Goal: Information Seeking & Learning: Check status

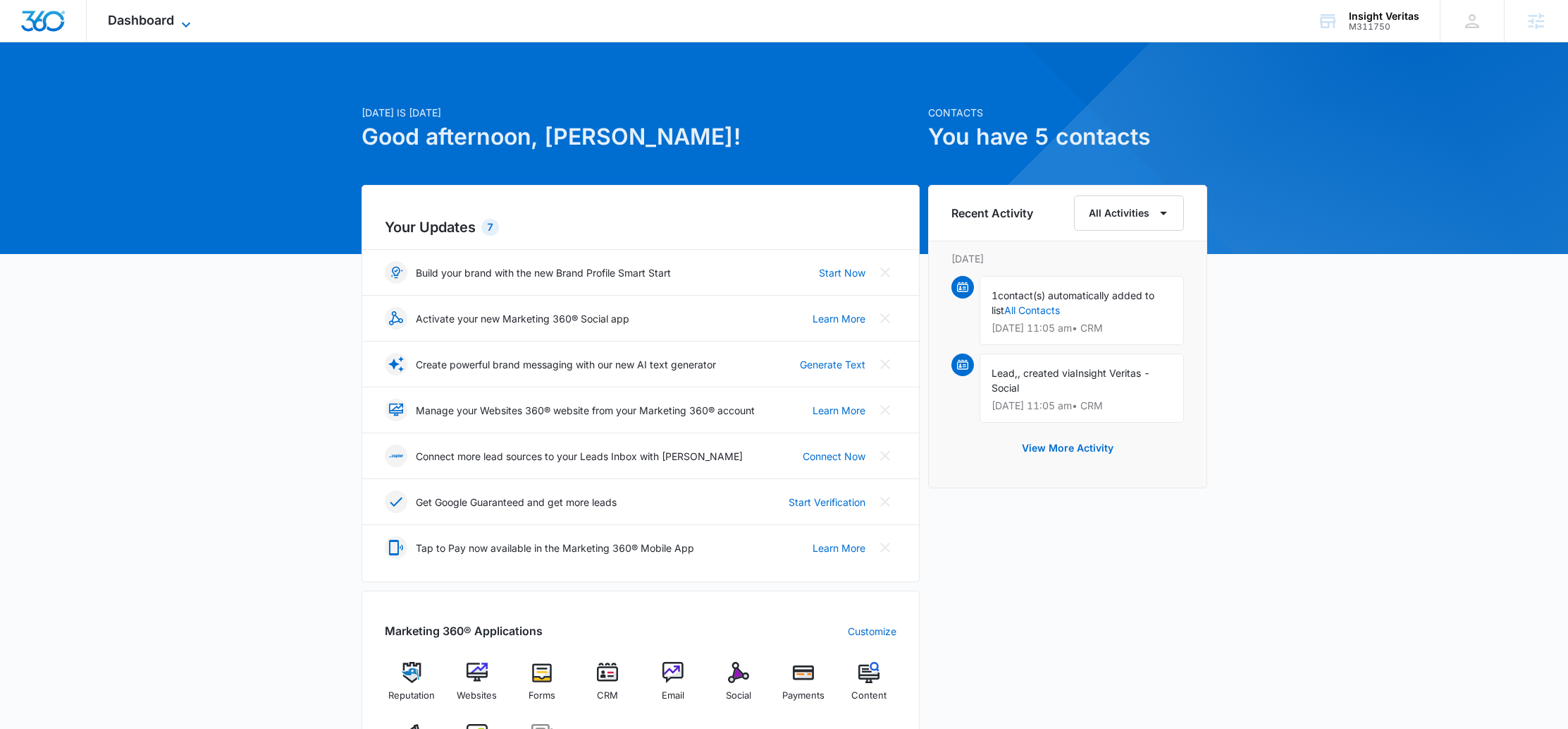
click at [147, 25] on span "Dashboard" at bounding box center [141, 19] width 66 height 14
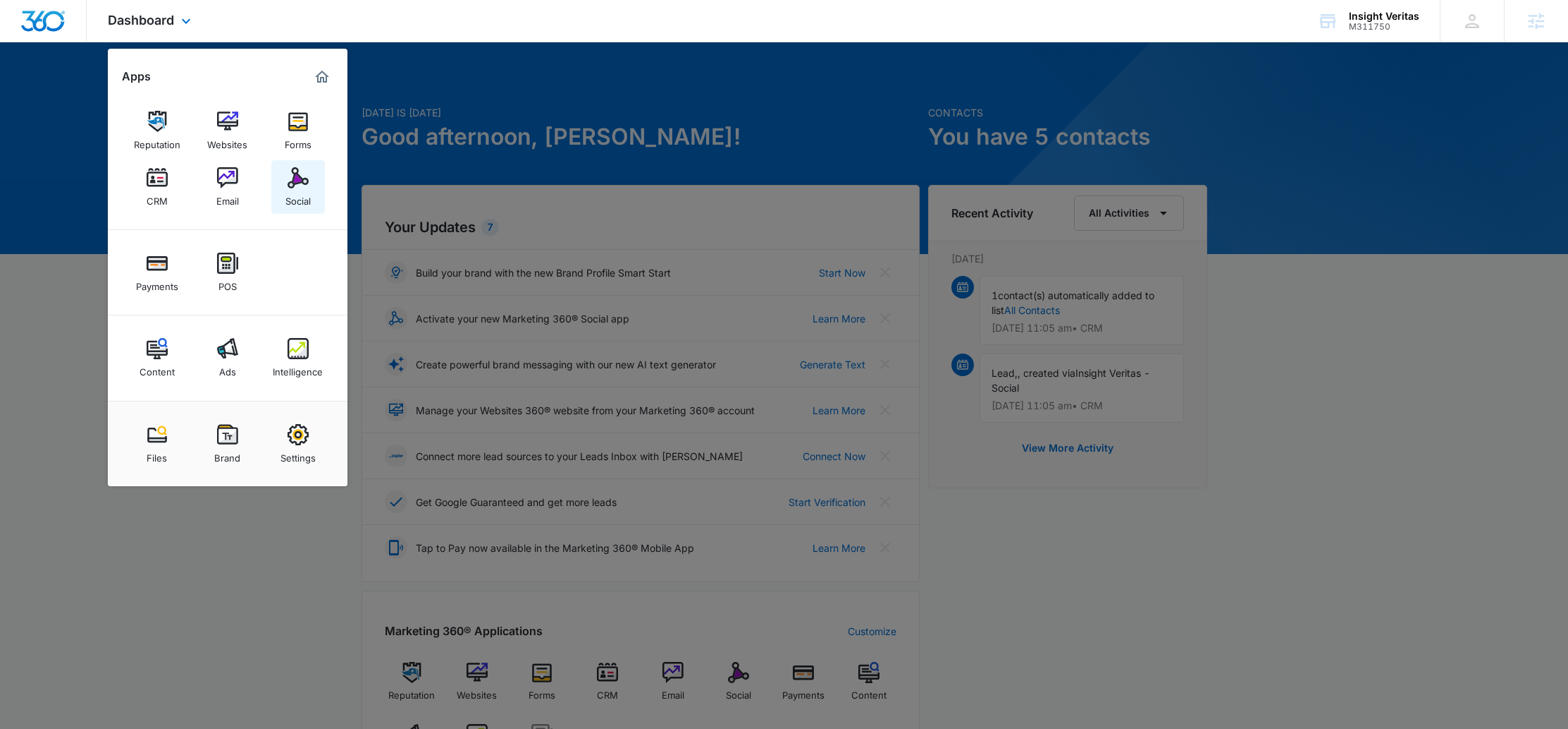
click at [304, 170] on img at bounding box center [298, 178] width 21 height 21
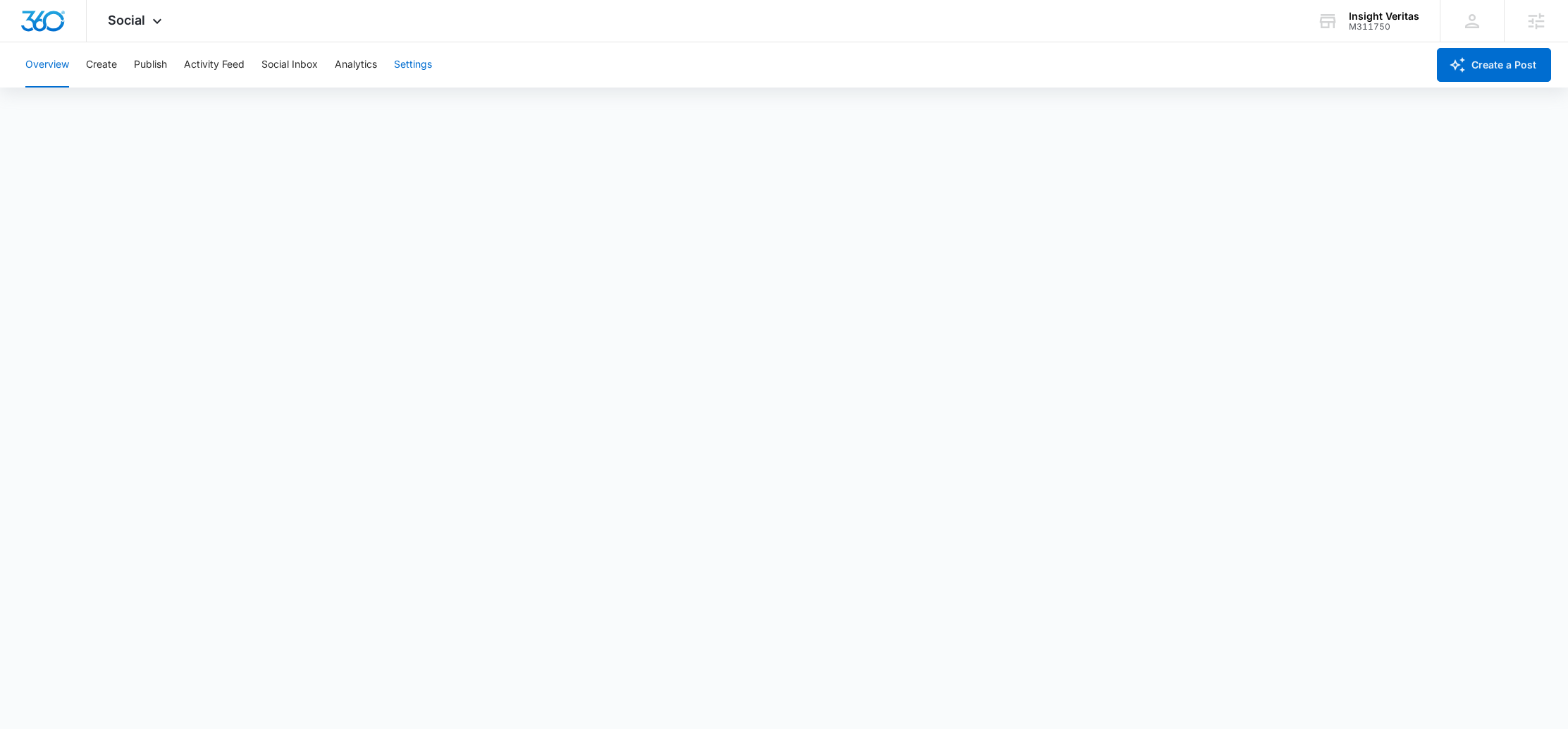
click at [401, 60] on button "Settings" at bounding box center [413, 65] width 39 height 45
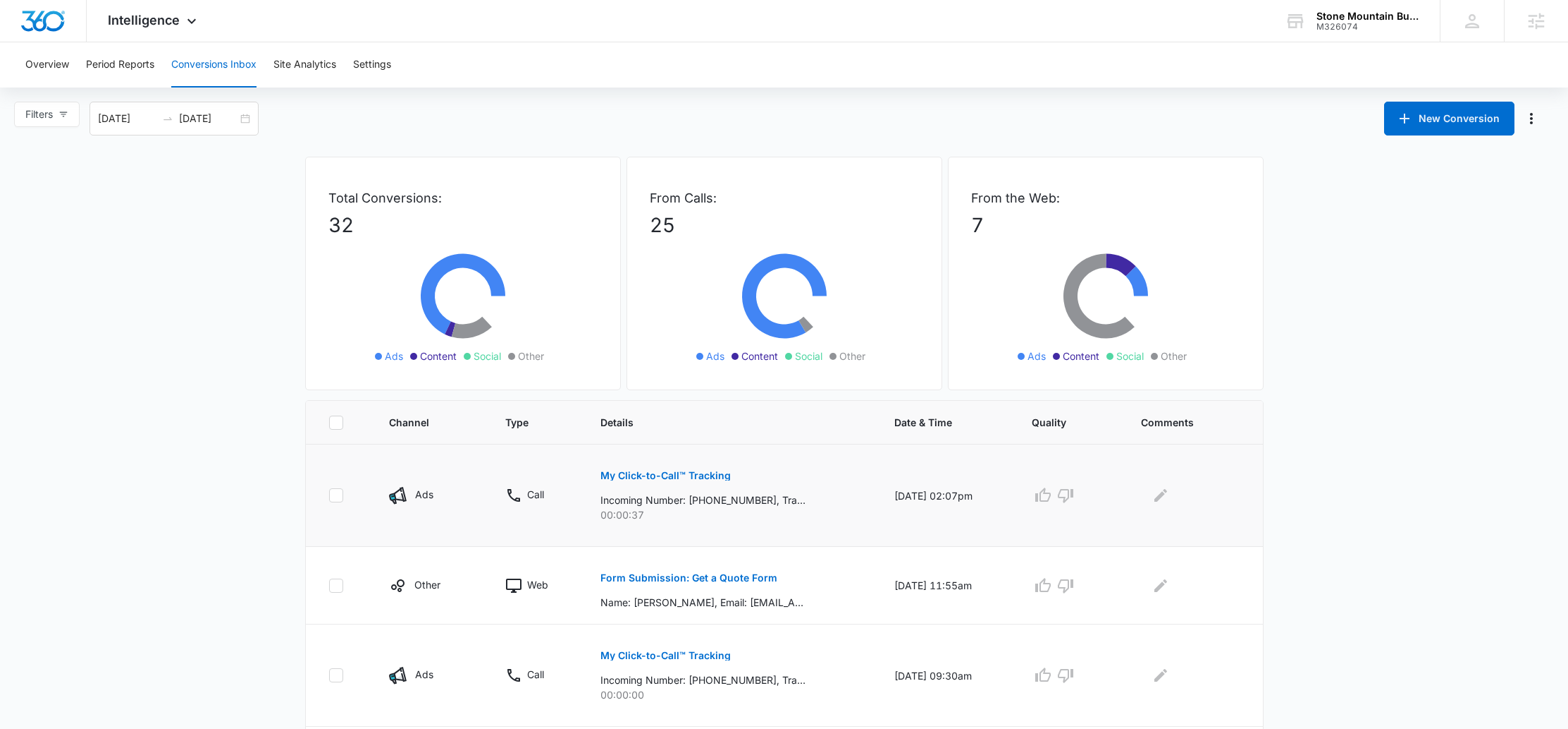
click at [655, 479] on p "My Click-to-Call™ Tracking" at bounding box center [665, 475] width 130 height 10
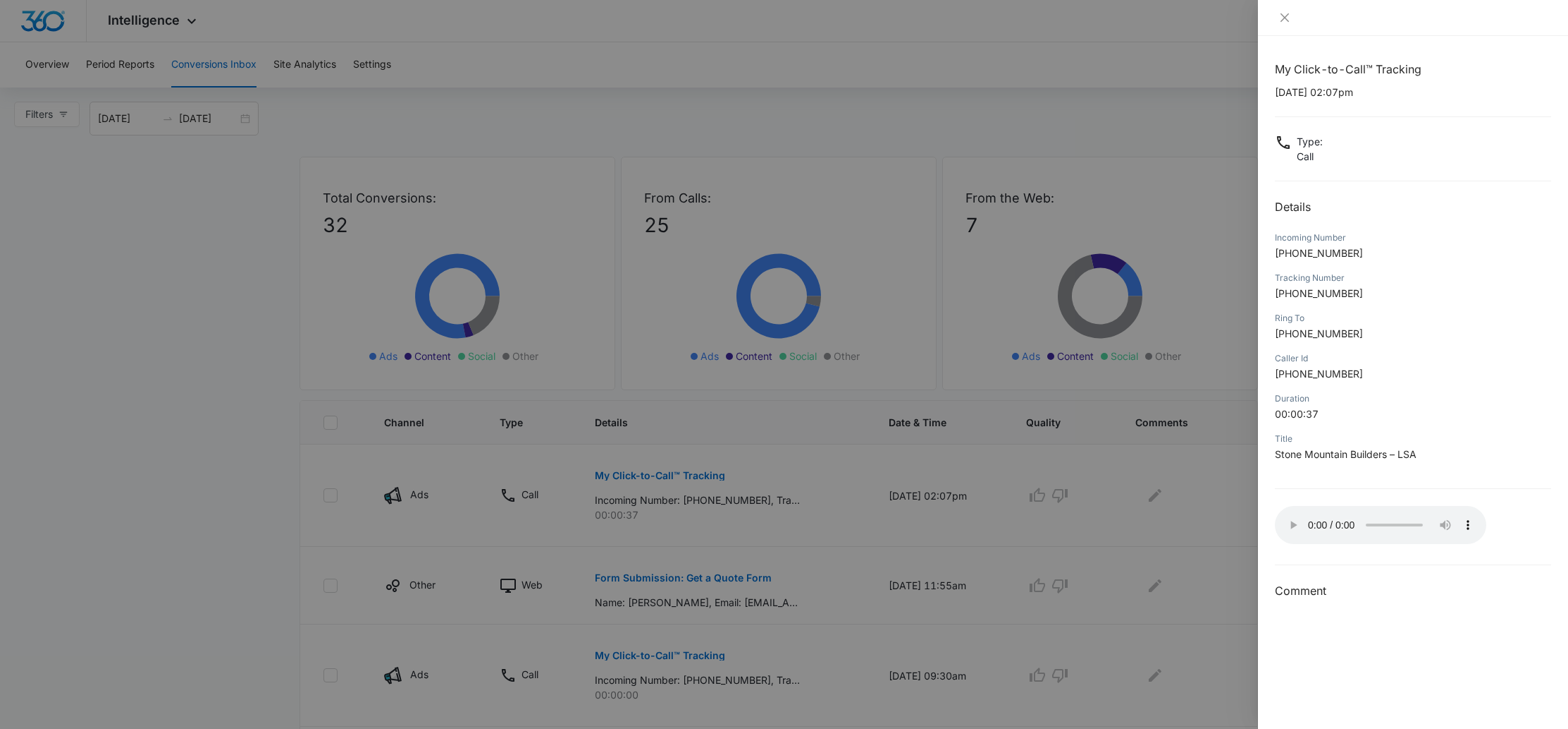
click at [180, 378] on div at bounding box center [784, 364] width 1568 height 729
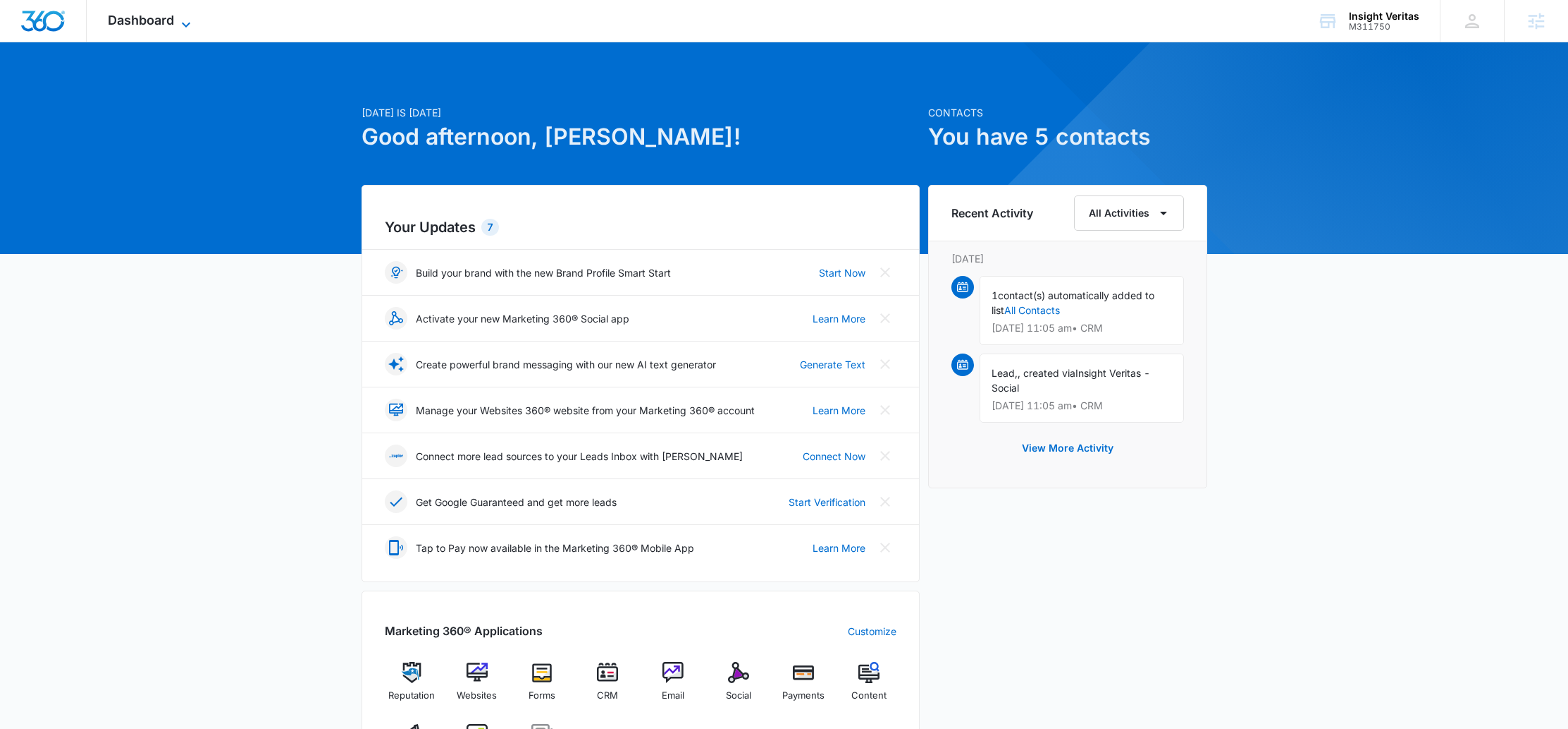
click at [170, 20] on span "Dashboard" at bounding box center [141, 19] width 66 height 14
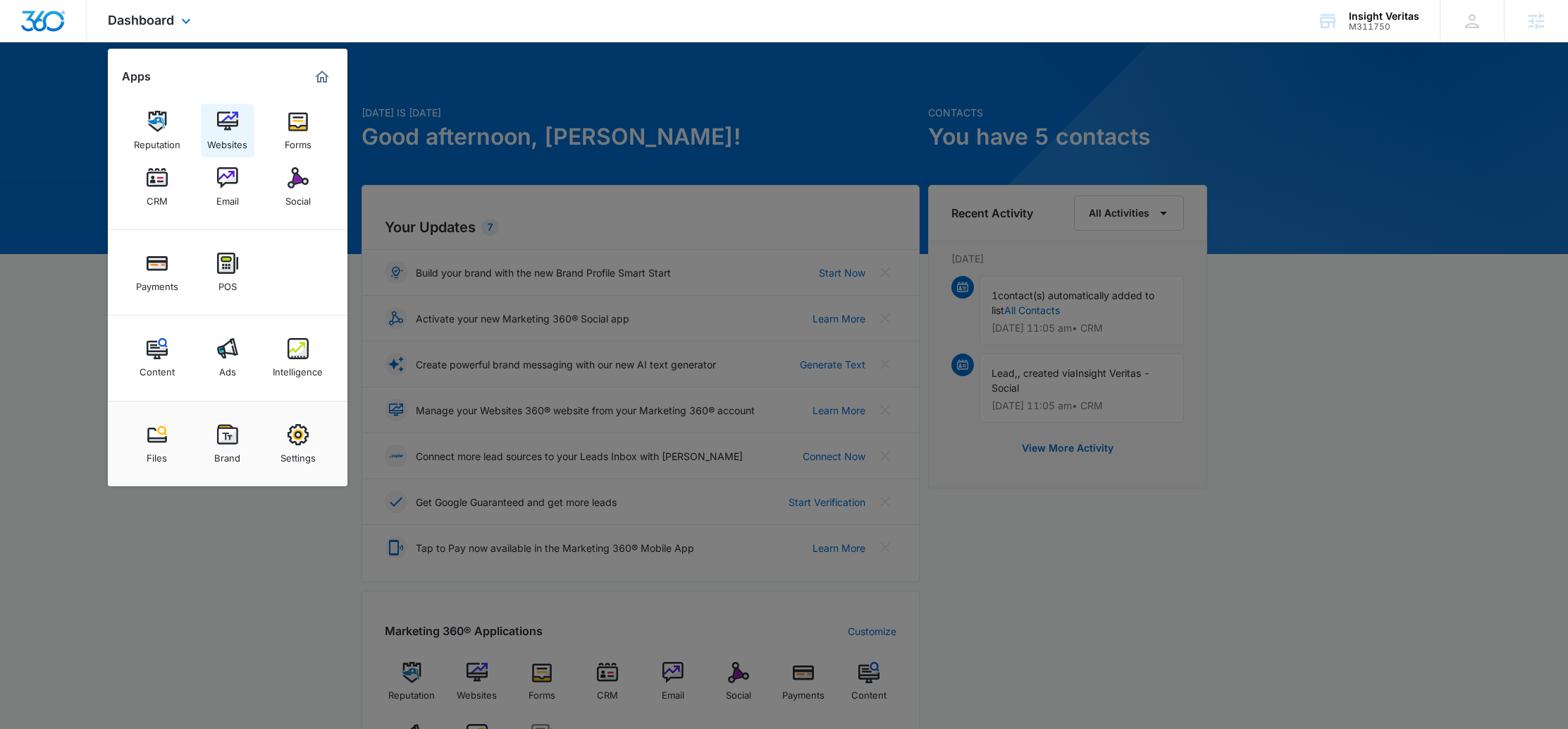
click at [218, 139] on div "Websites" at bounding box center [227, 141] width 40 height 18
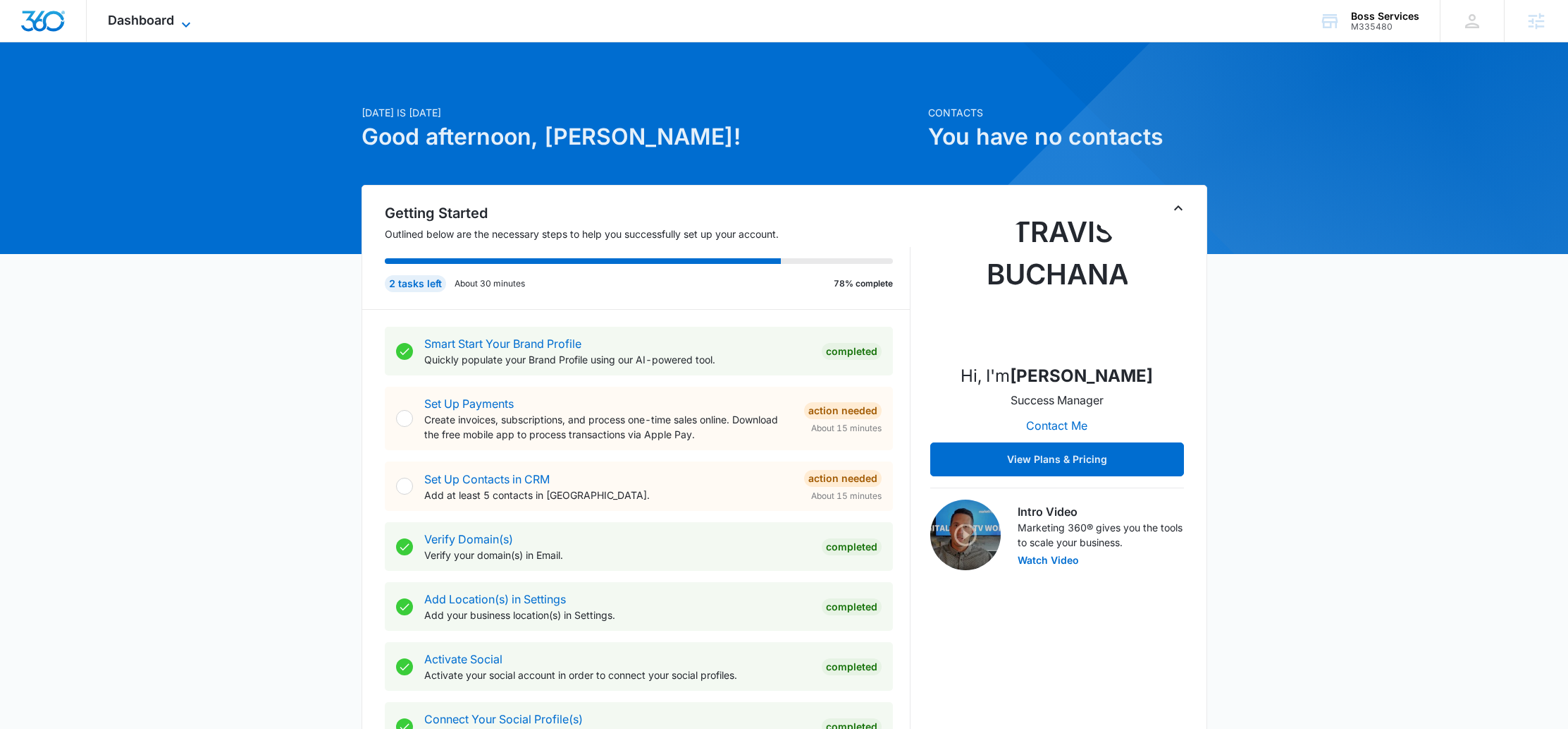
click at [135, 24] on span "Dashboard" at bounding box center [141, 19] width 66 height 14
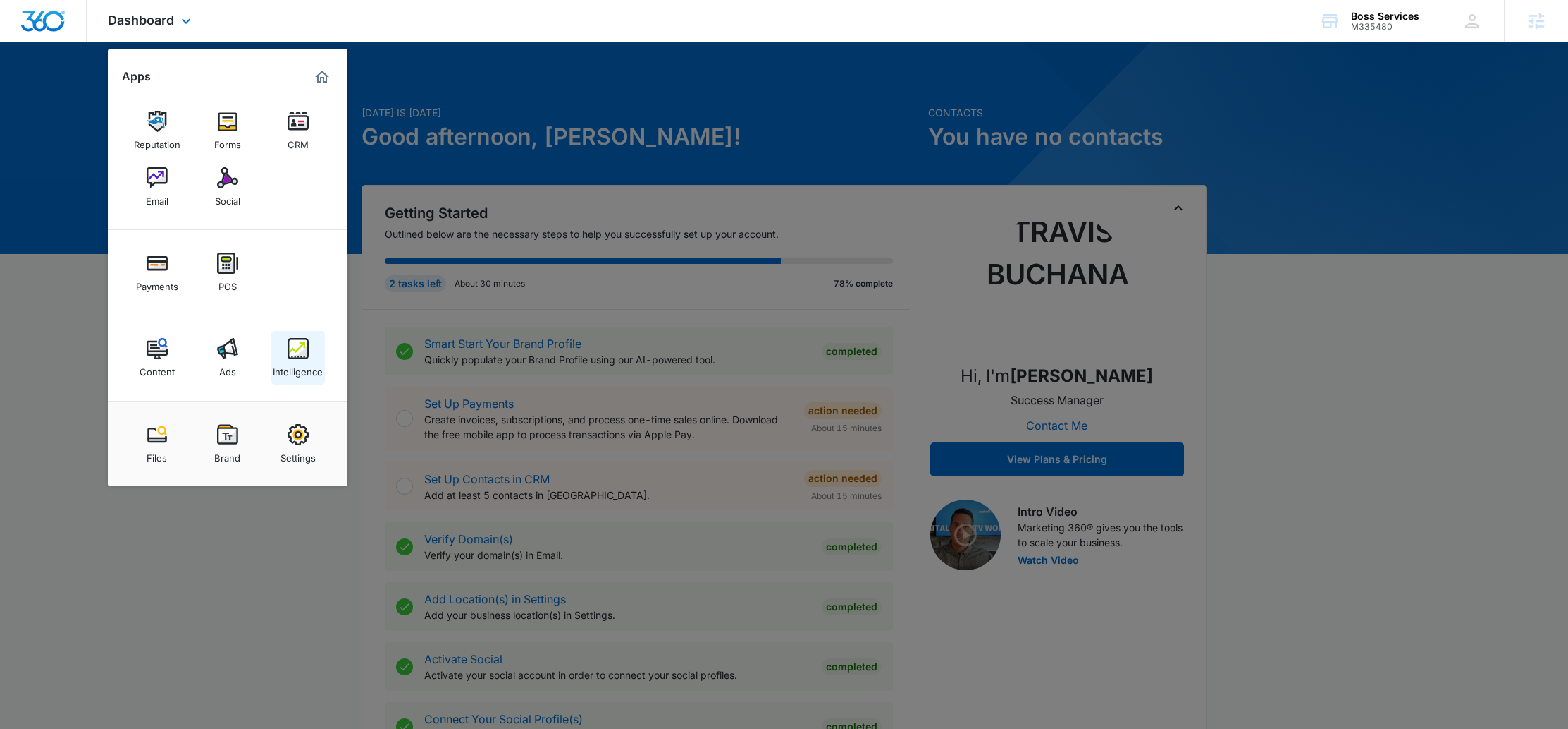
click at [296, 350] on img at bounding box center [298, 349] width 21 height 21
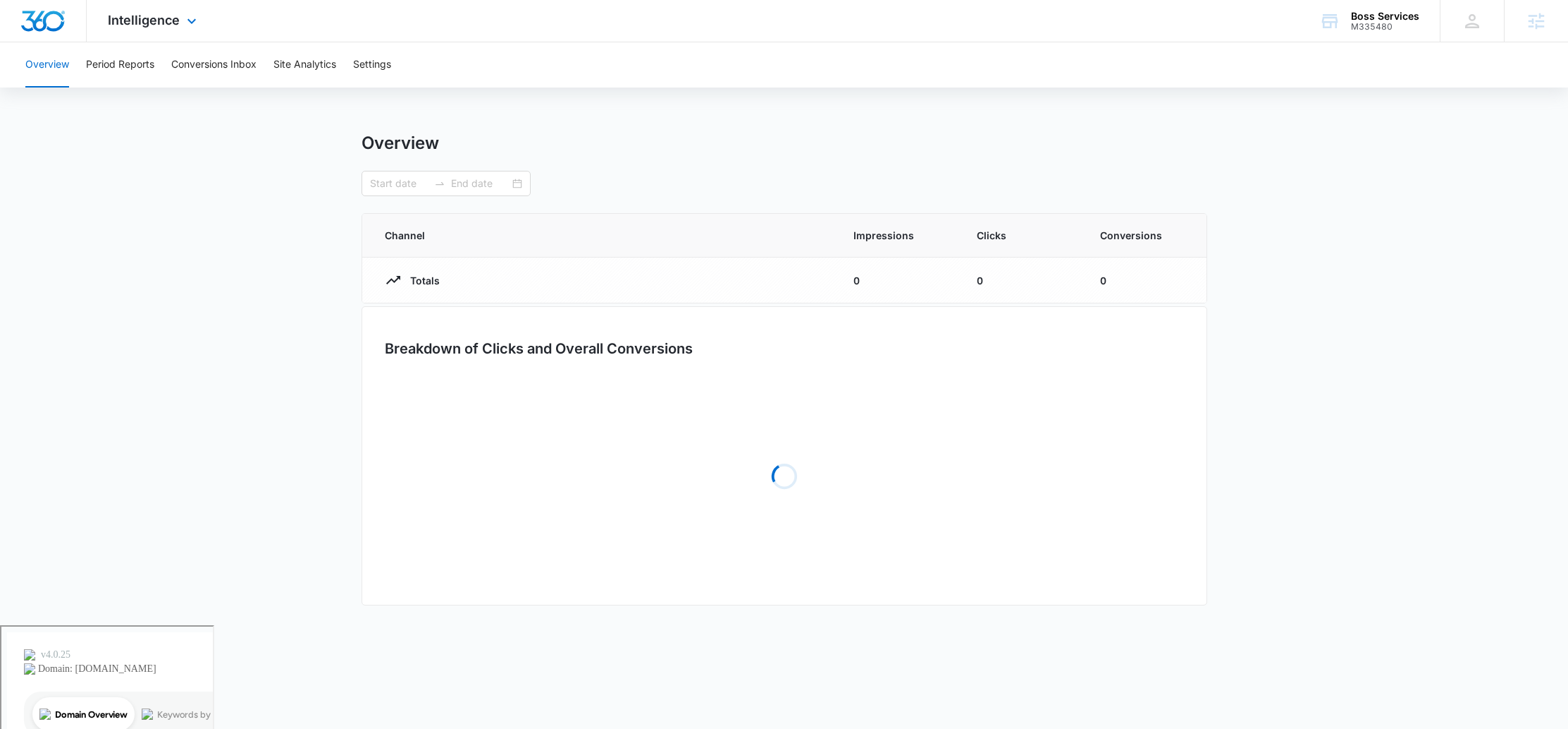
type input "07/14/2025"
type input "08/13/2025"
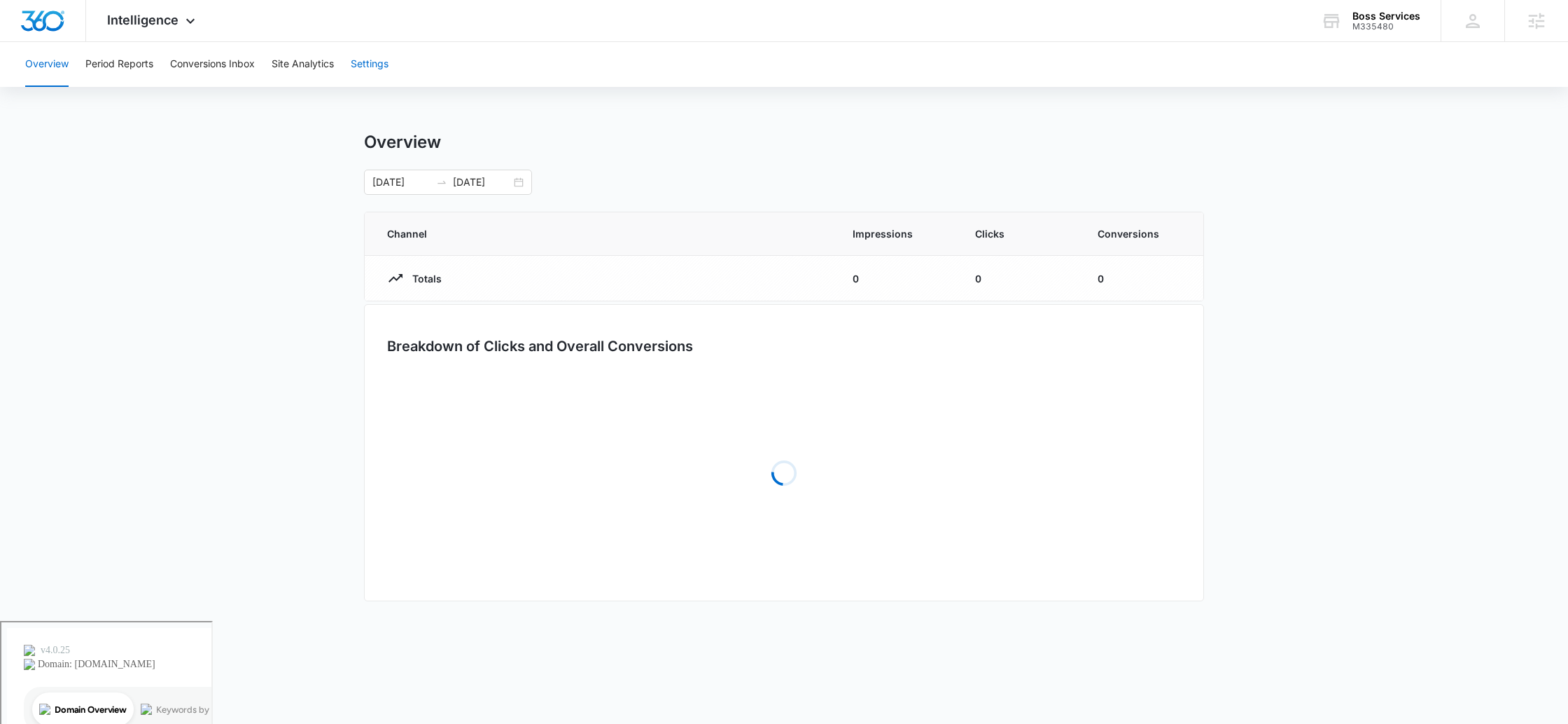
click at [381, 49] on button "Settings" at bounding box center [370, 64] width 38 height 45
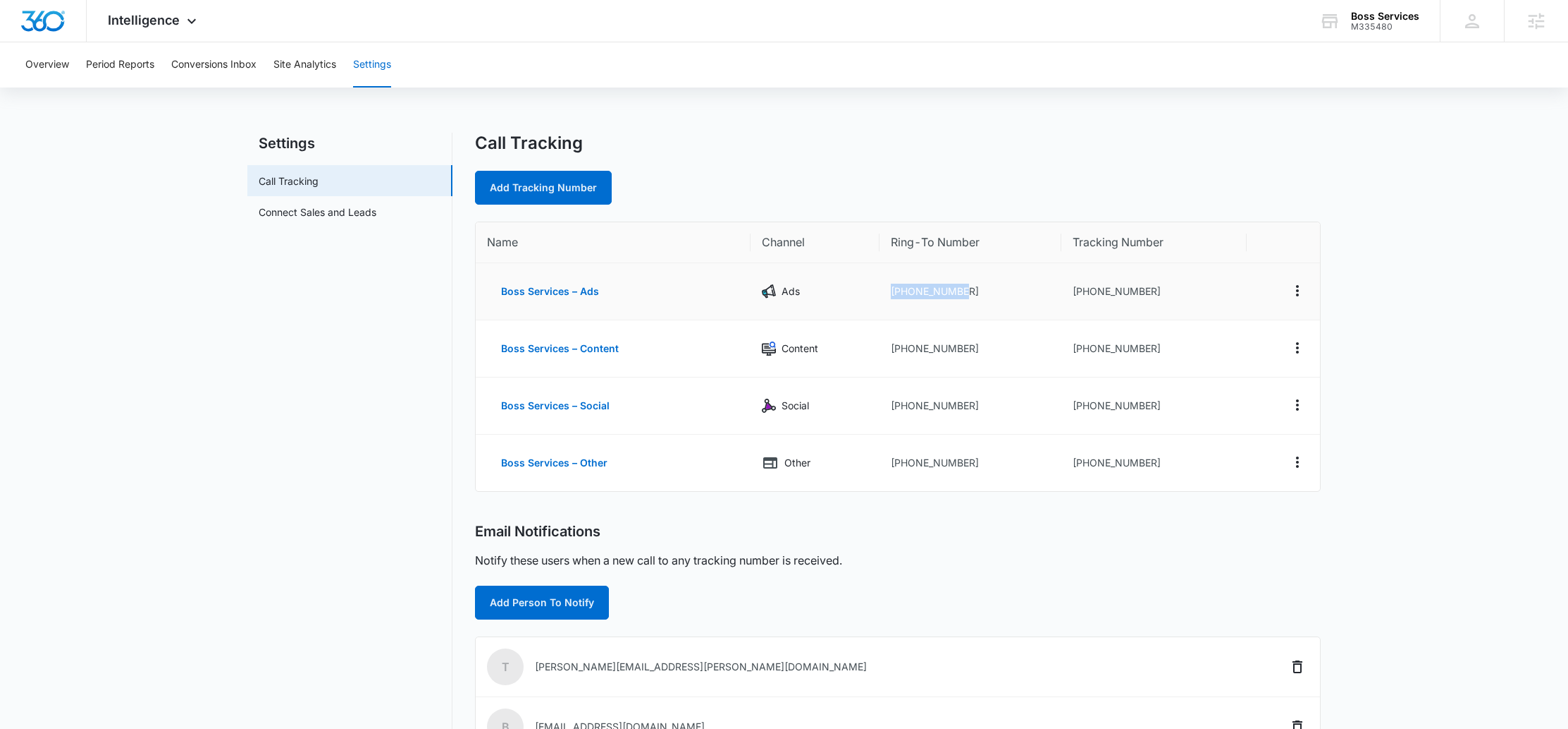
drag, startPoint x: 975, startPoint y: 291, endPoint x: 877, endPoint y: 294, distance: 98.0
click at [877, 294] on tr "Boss Services – Ads Ads +15082970635 +15082332779" at bounding box center [897, 291] width 844 height 57
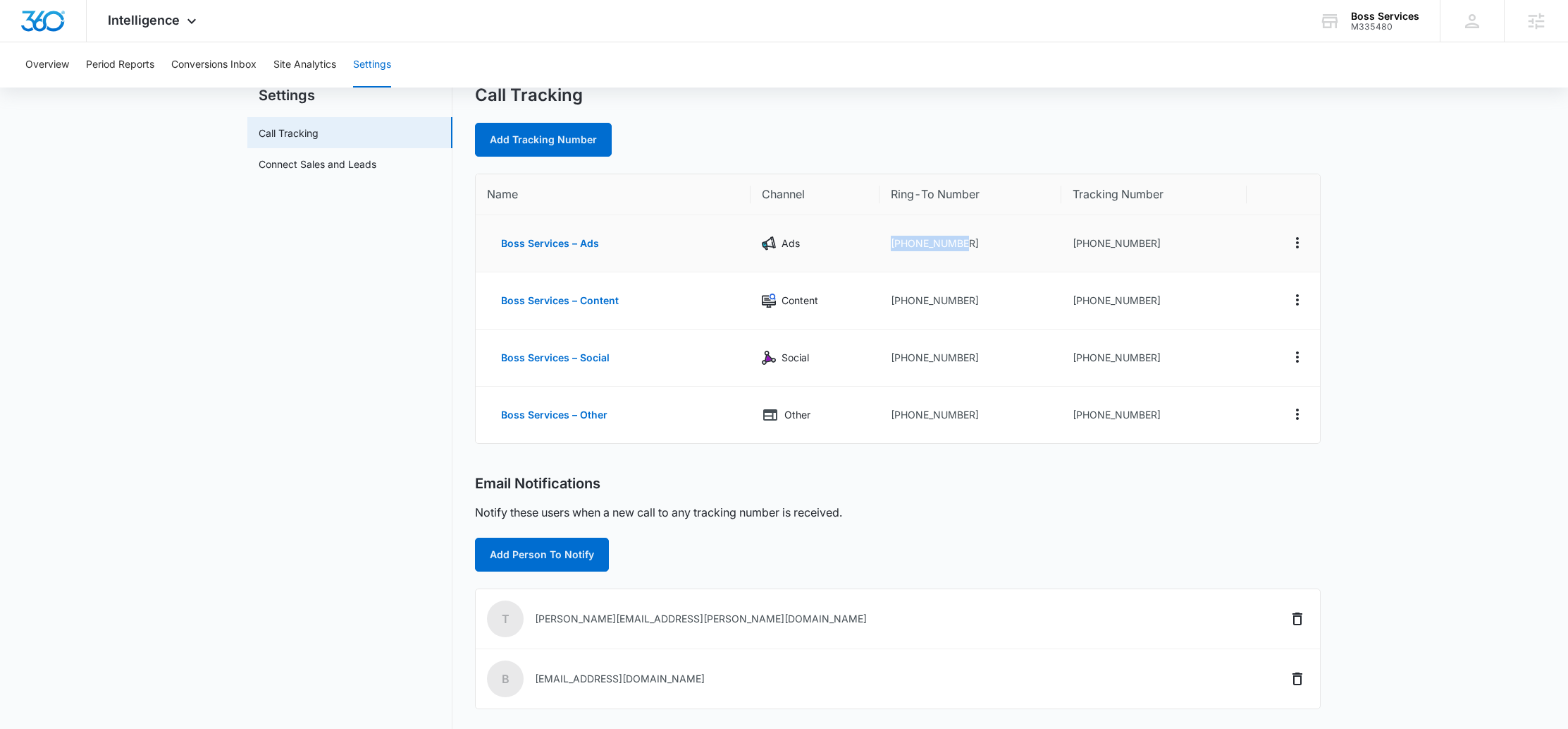
scroll to position [35, 0]
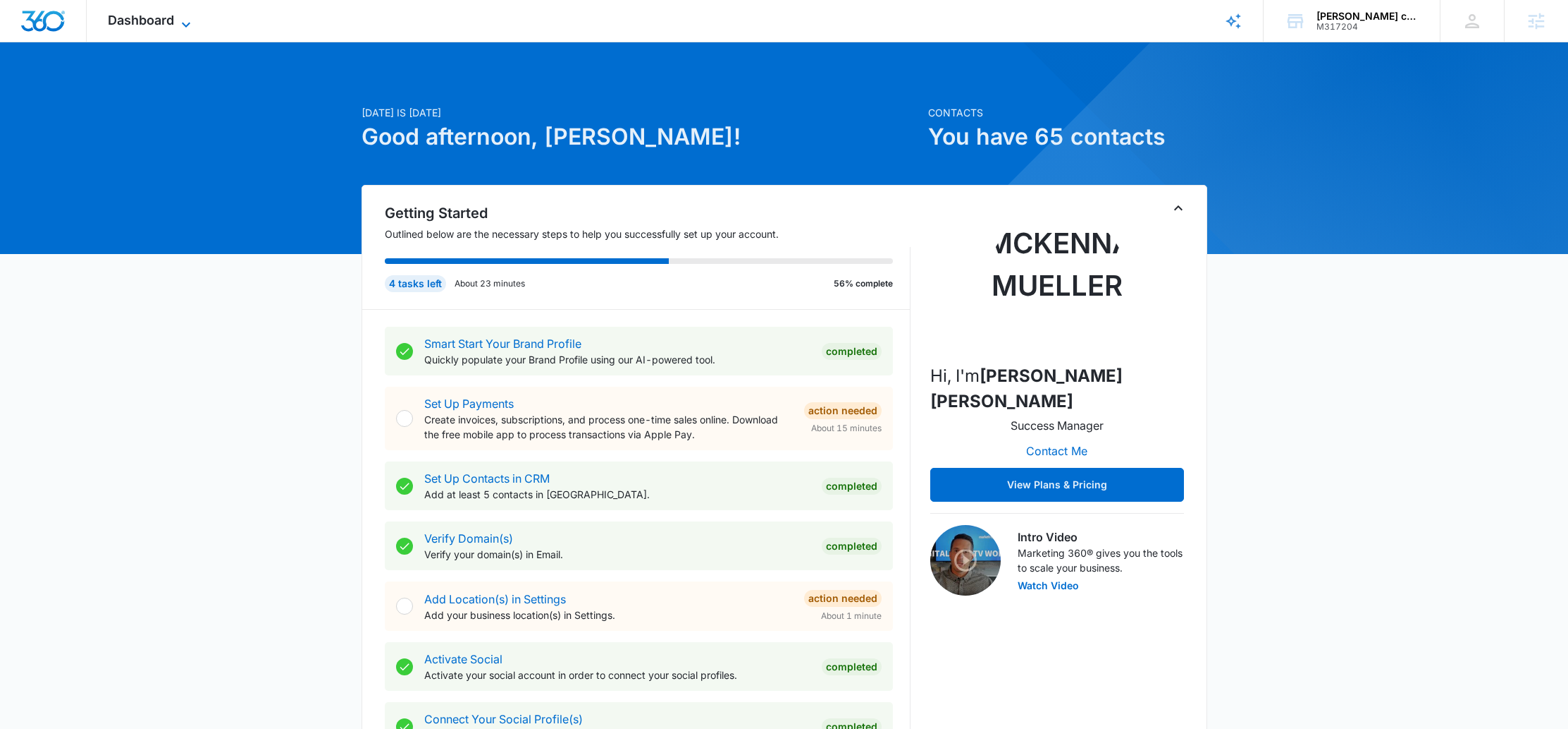
click at [172, 13] on span "Dashboard" at bounding box center [141, 19] width 66 height 14
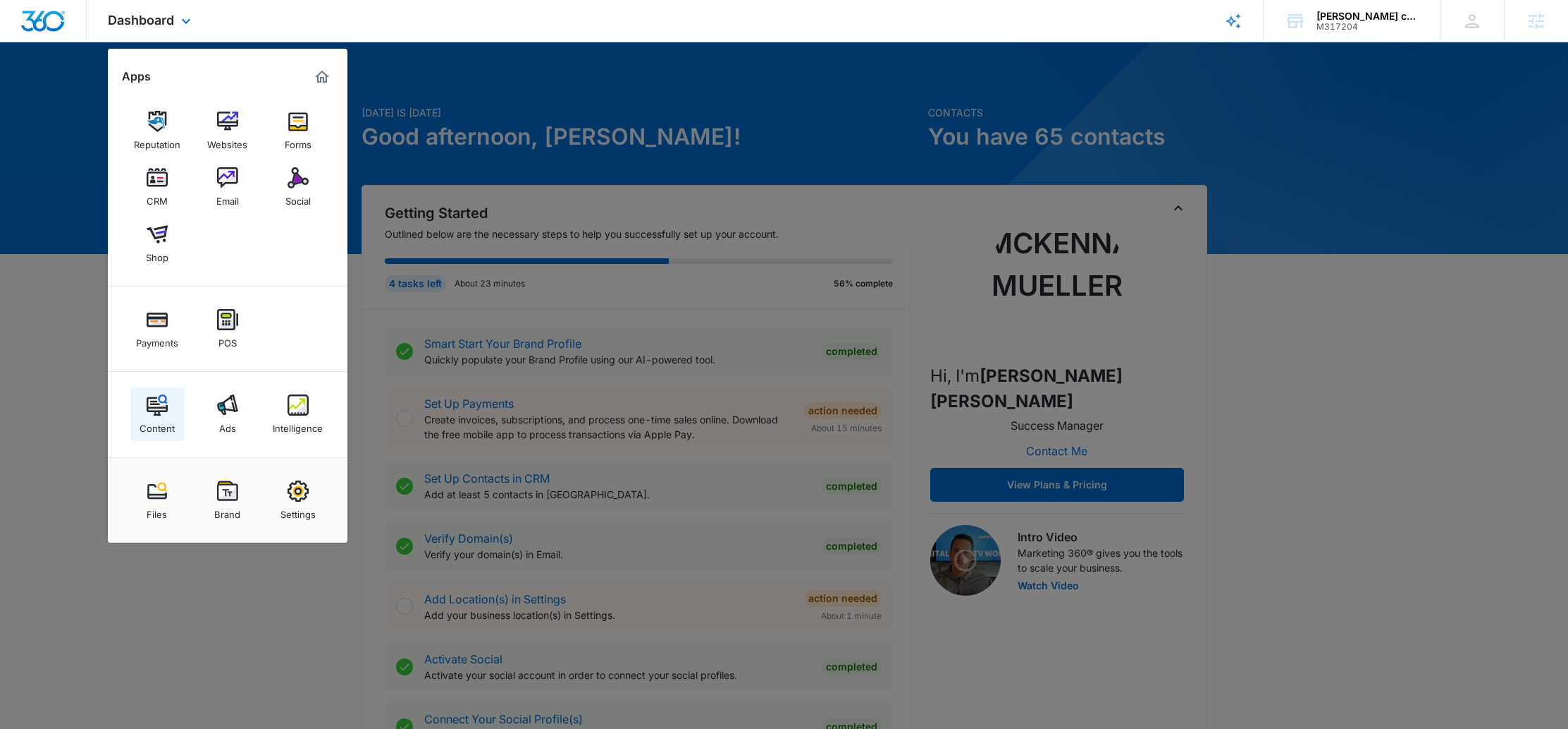
click at [165, 416] on div "Content" at bounding box center [157, 424] width 36 height 18
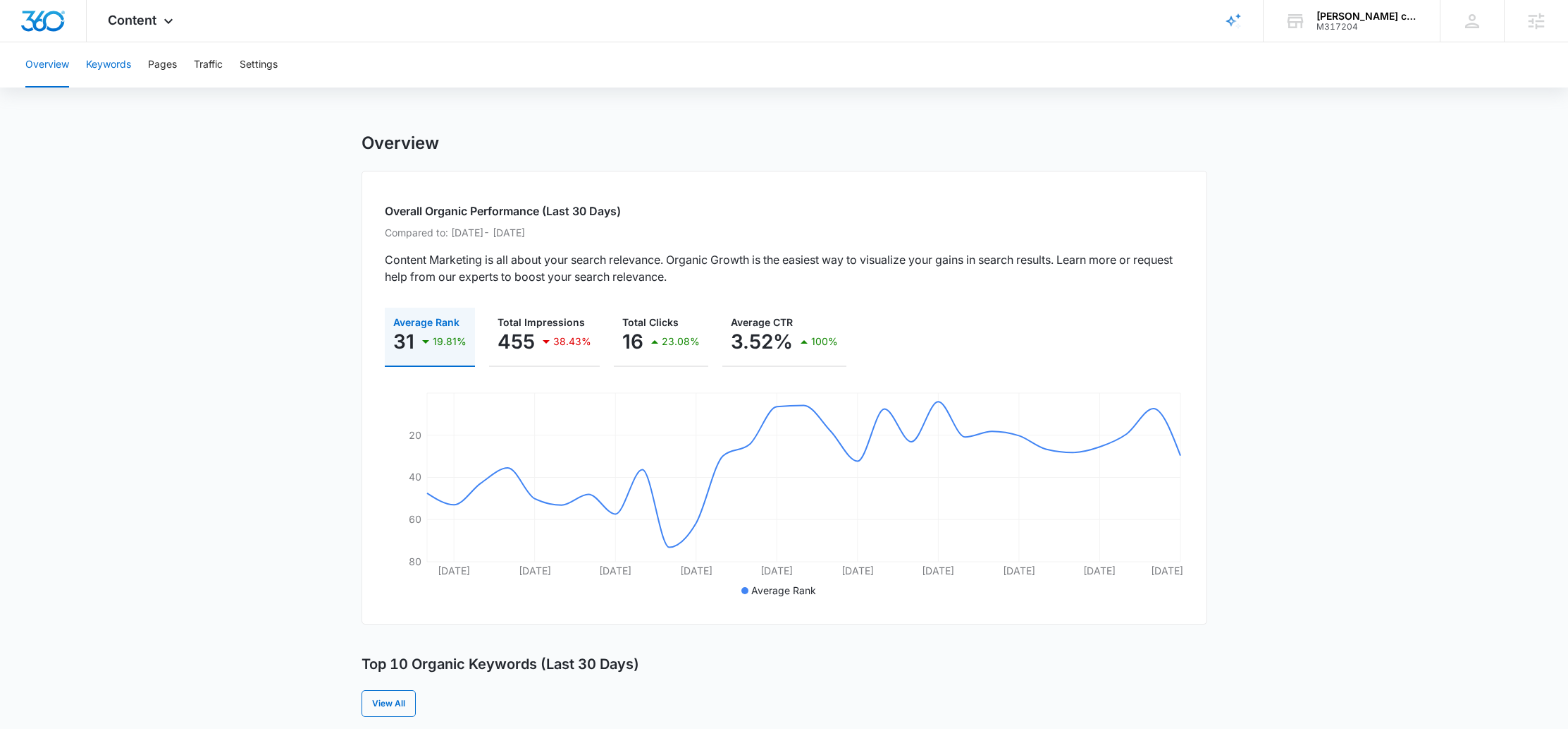
click at [110, 67] on button "Keywords" at bounding box center [108, 65] width 45 height 45
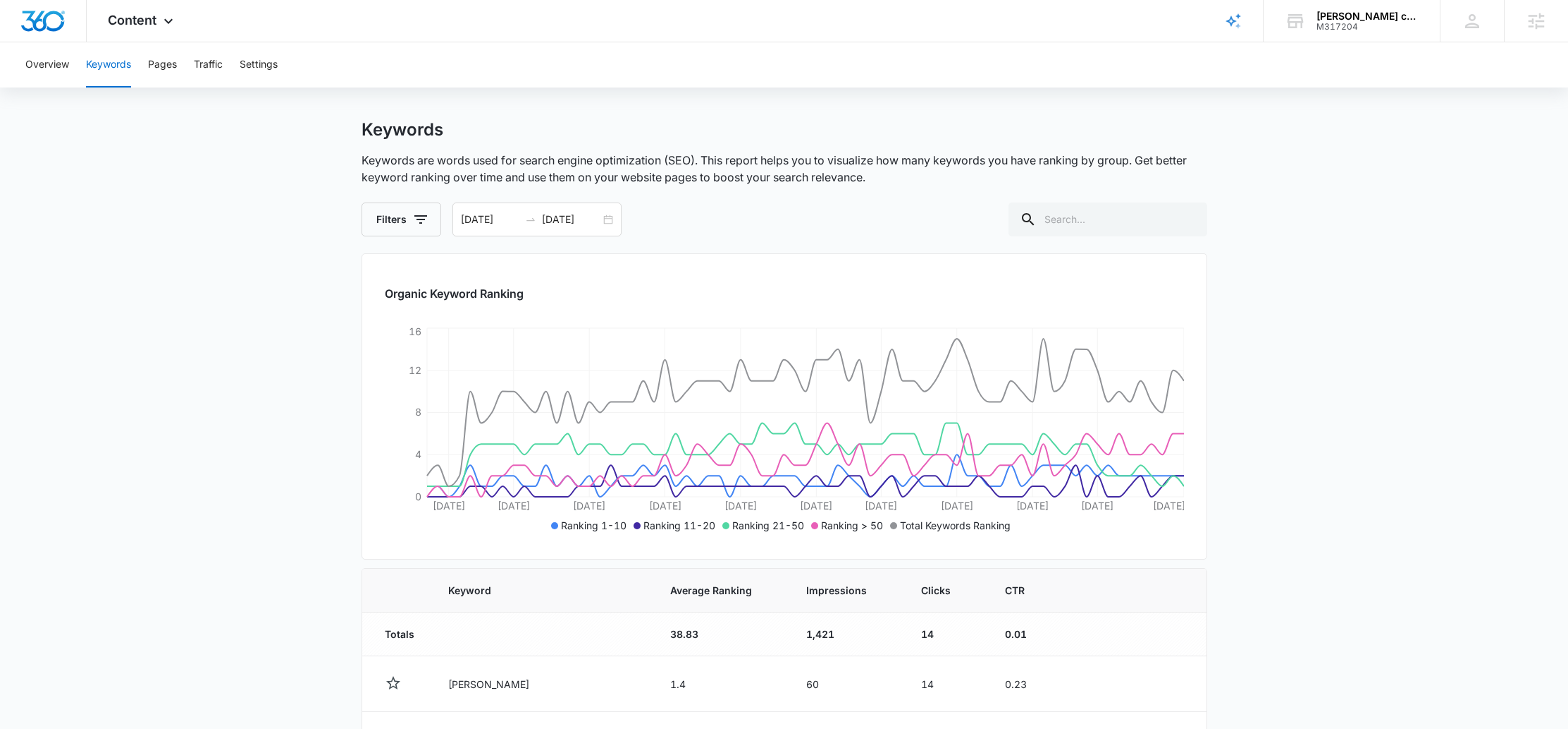
scroll to position [14, 0]
click at [602, 219] on div "05/01/2025 07/10/2025" at bounding box center [537, 218] width 169 height 34
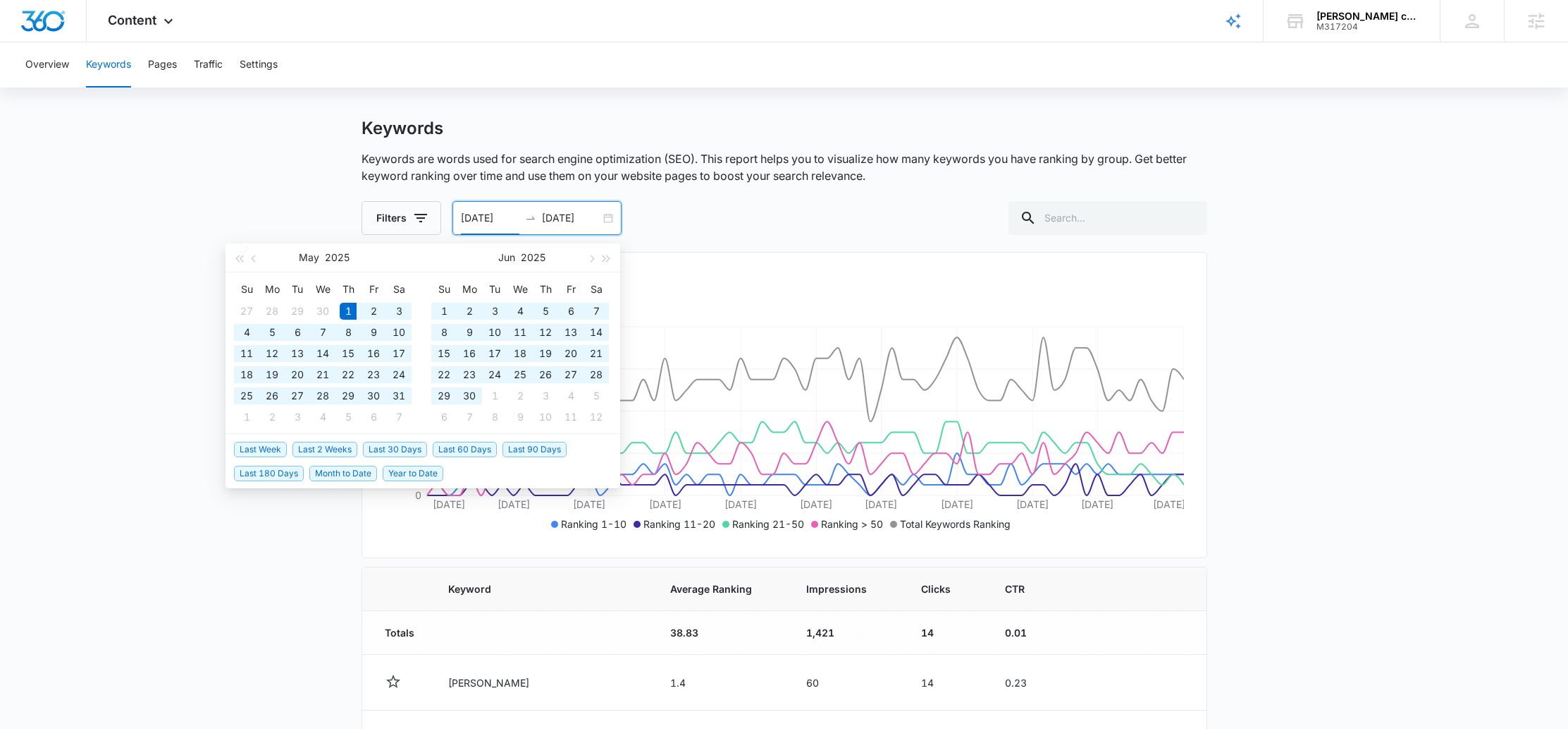
type input "05/01/2025"
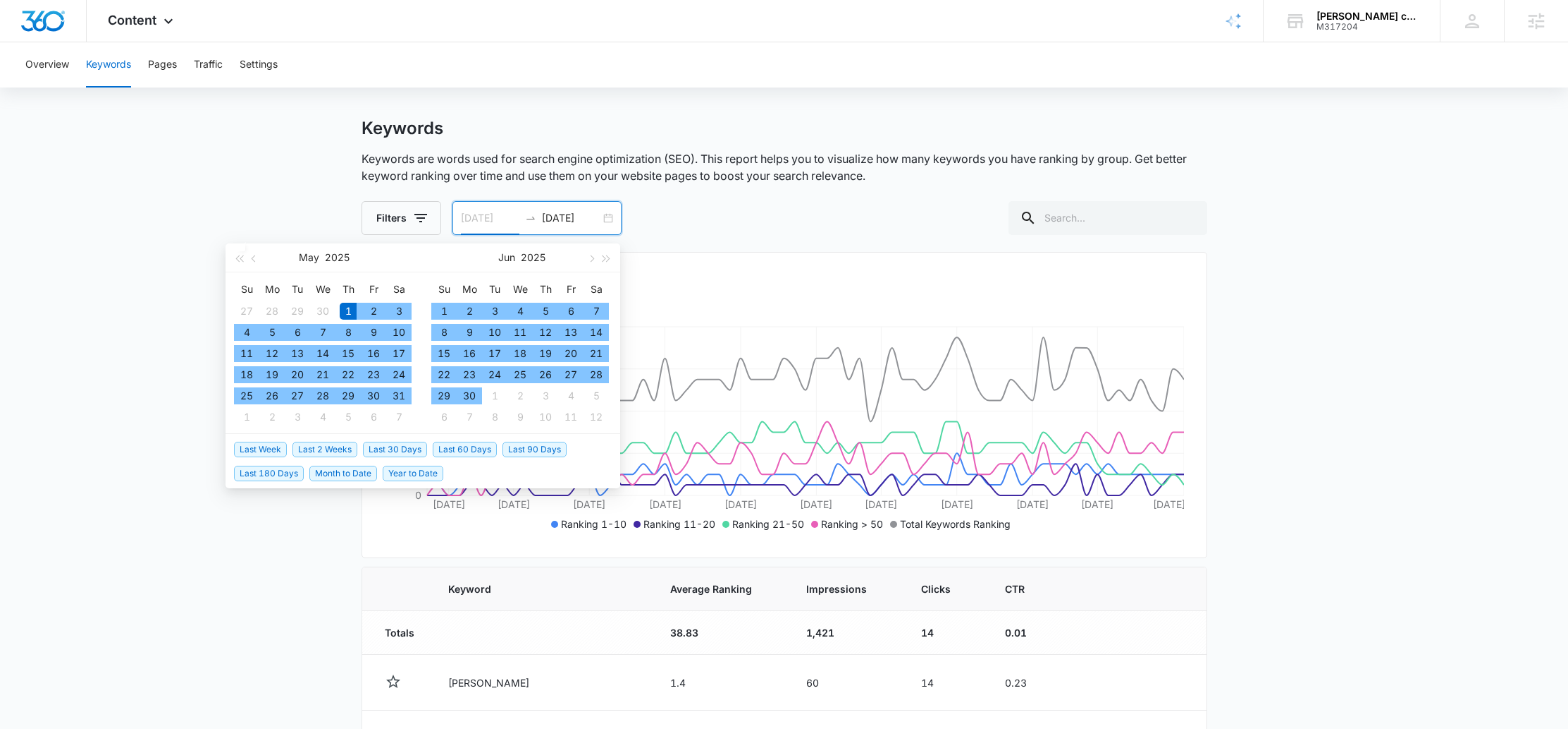
click at [347, 312] on div "1" at bounding box center [348, 311] width 17 height 17
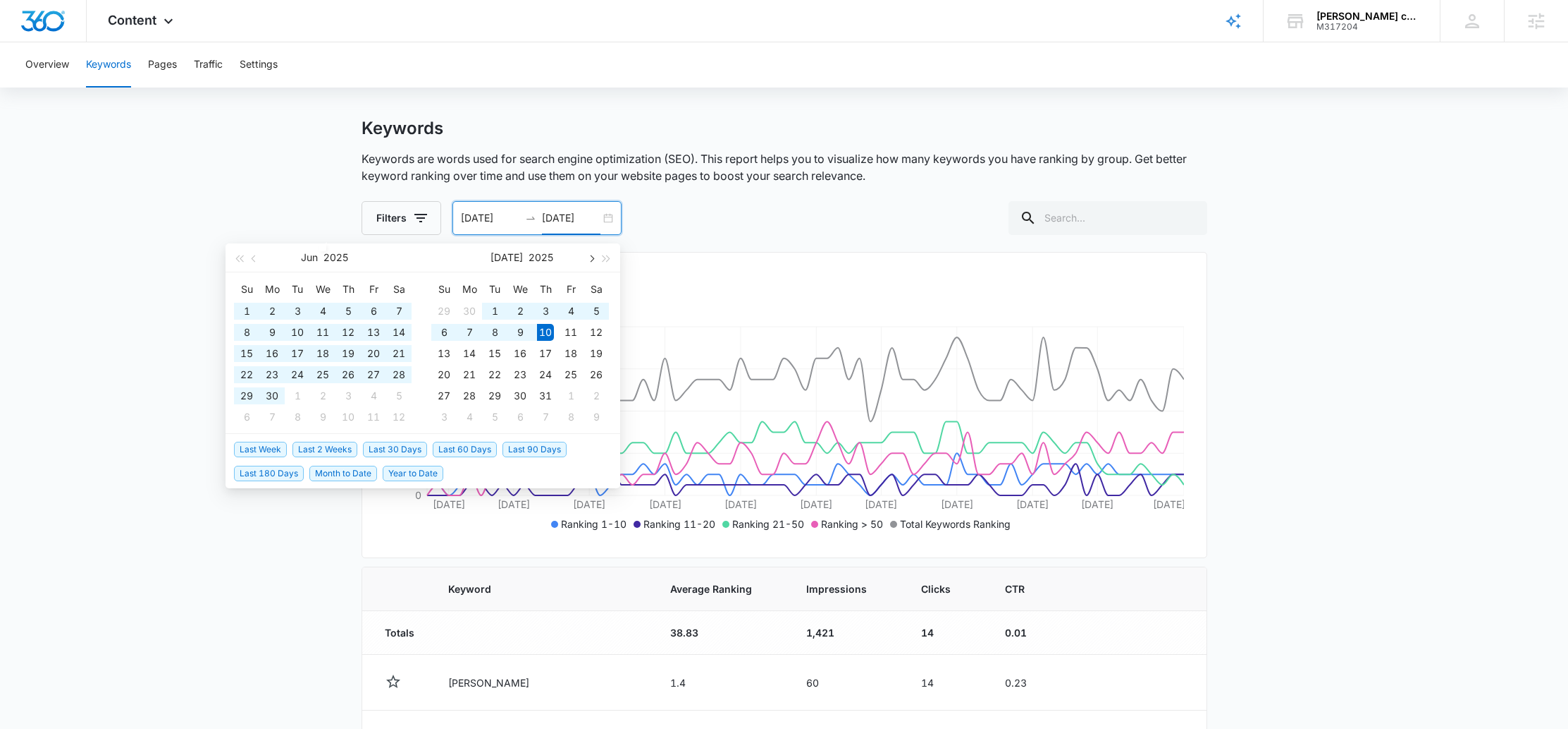
click at [592, 265] on button "button" at bounding box center [591, 257] width 15 height 28
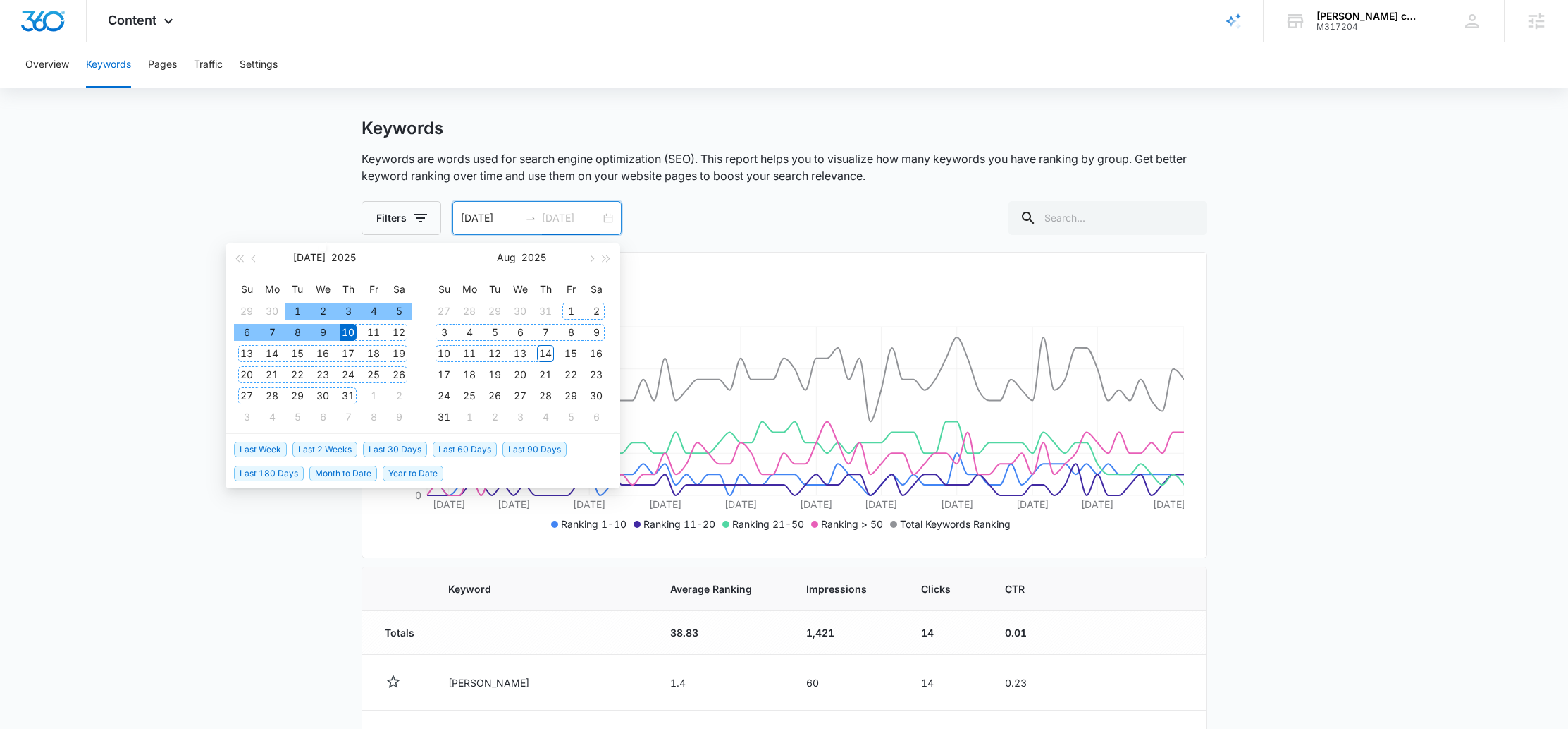
click at [546, 354] on div "14" at bounding box center [546, 353] width 17 height 17
type input "08/14/2025"
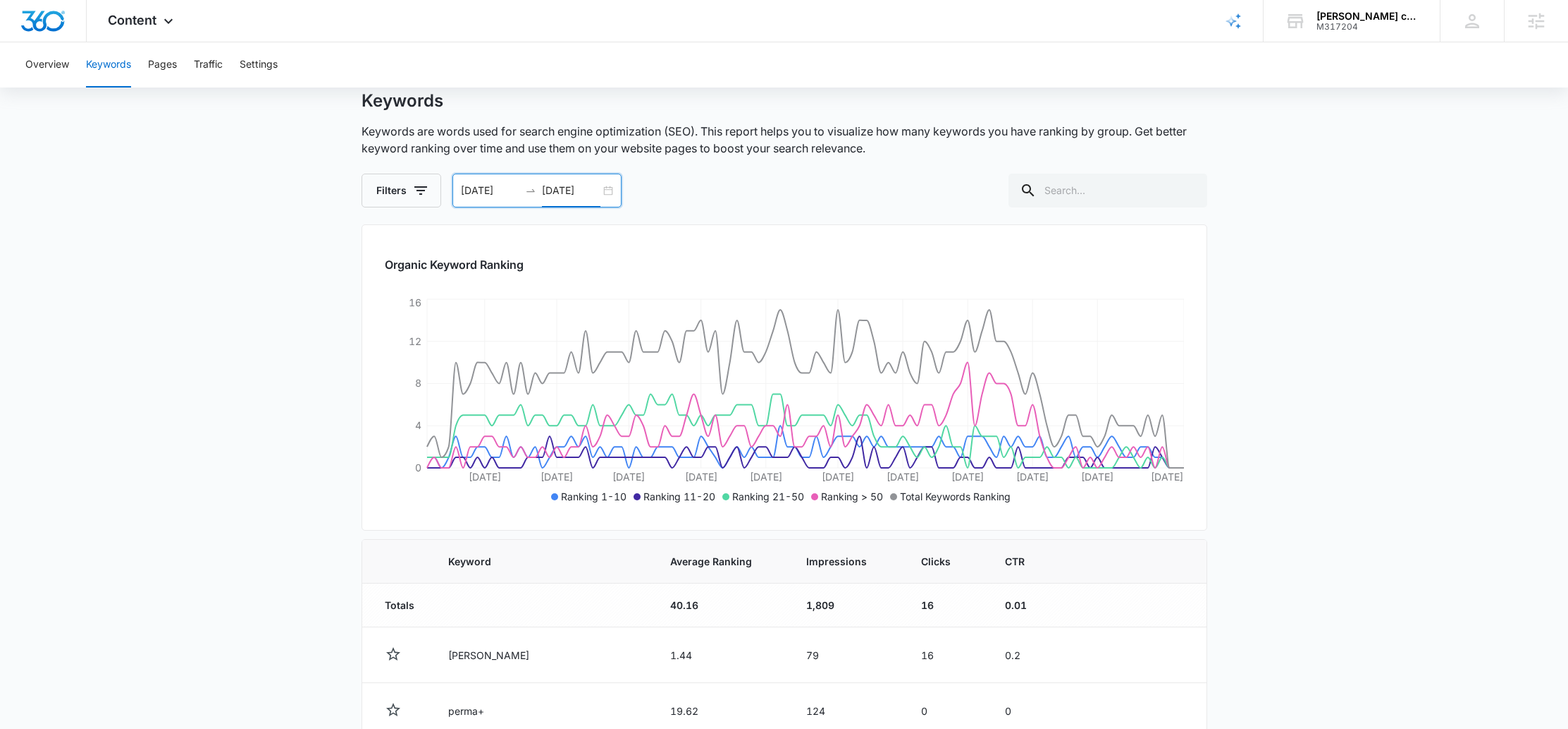
scroll to position [0, 0]
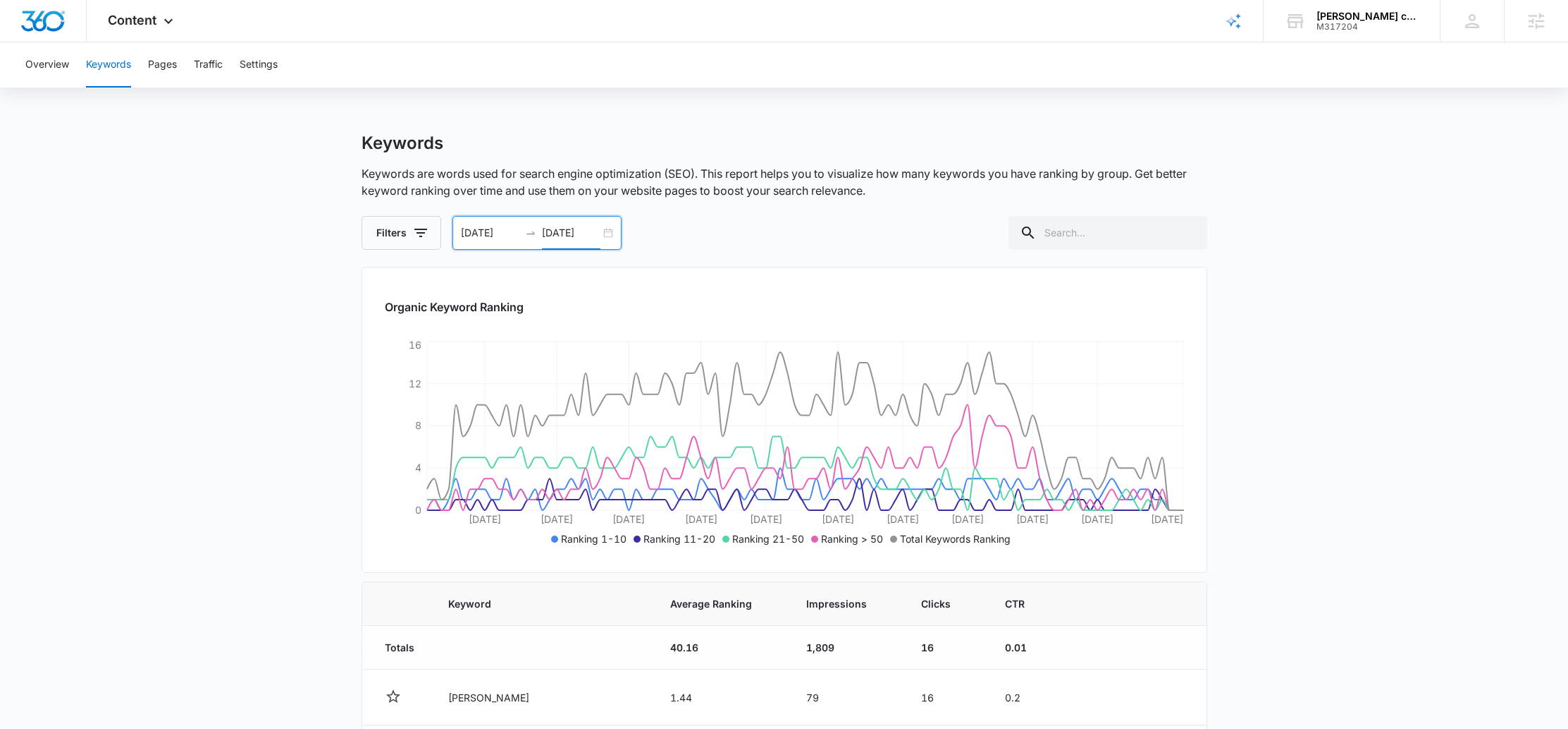
click at [609, 232] on div "05/01/2025 08/14/2025" at bounding box center [537, 232] width 169 height 34
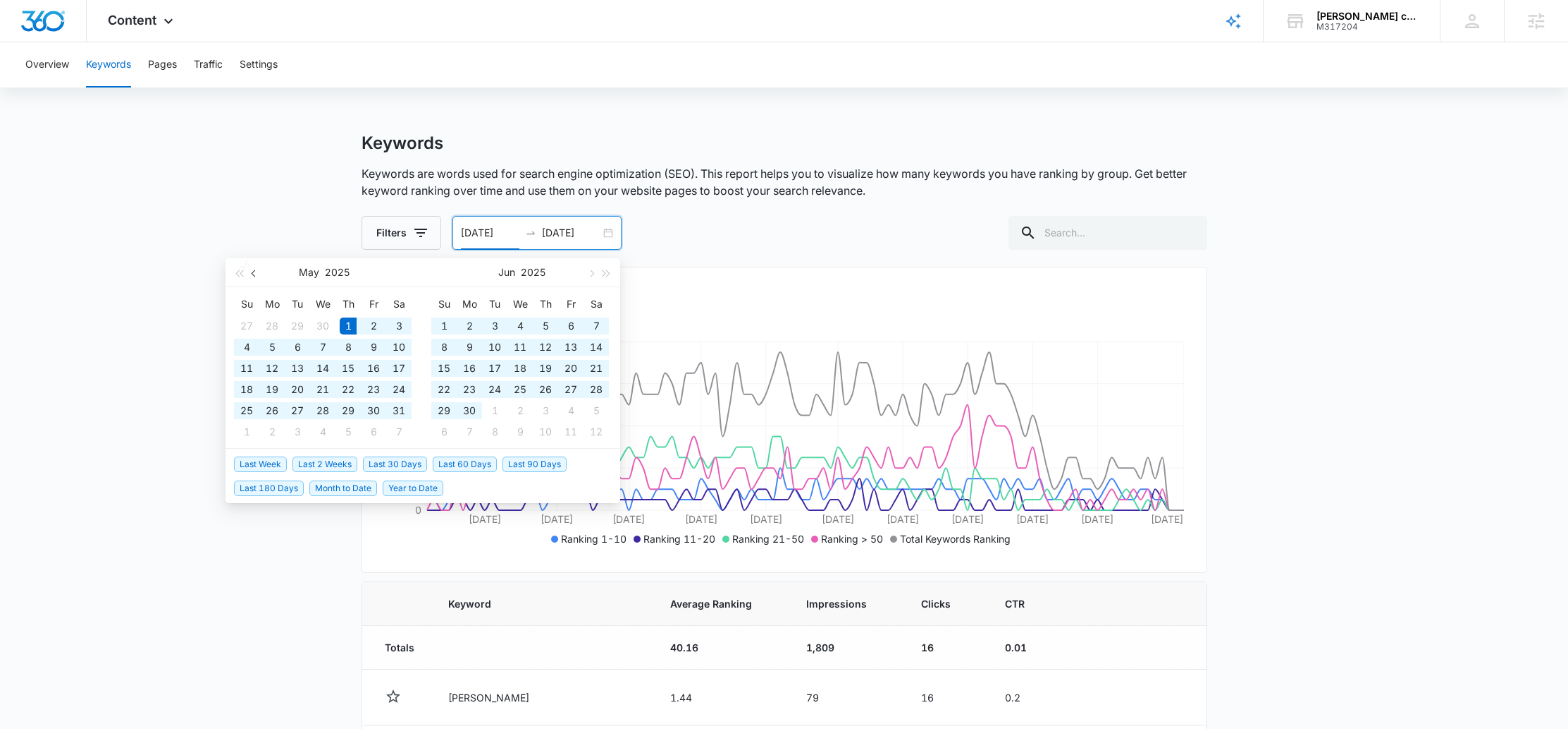
click at [260, 273] on button "button" at bounding box center [254, 272] width 15 height 28
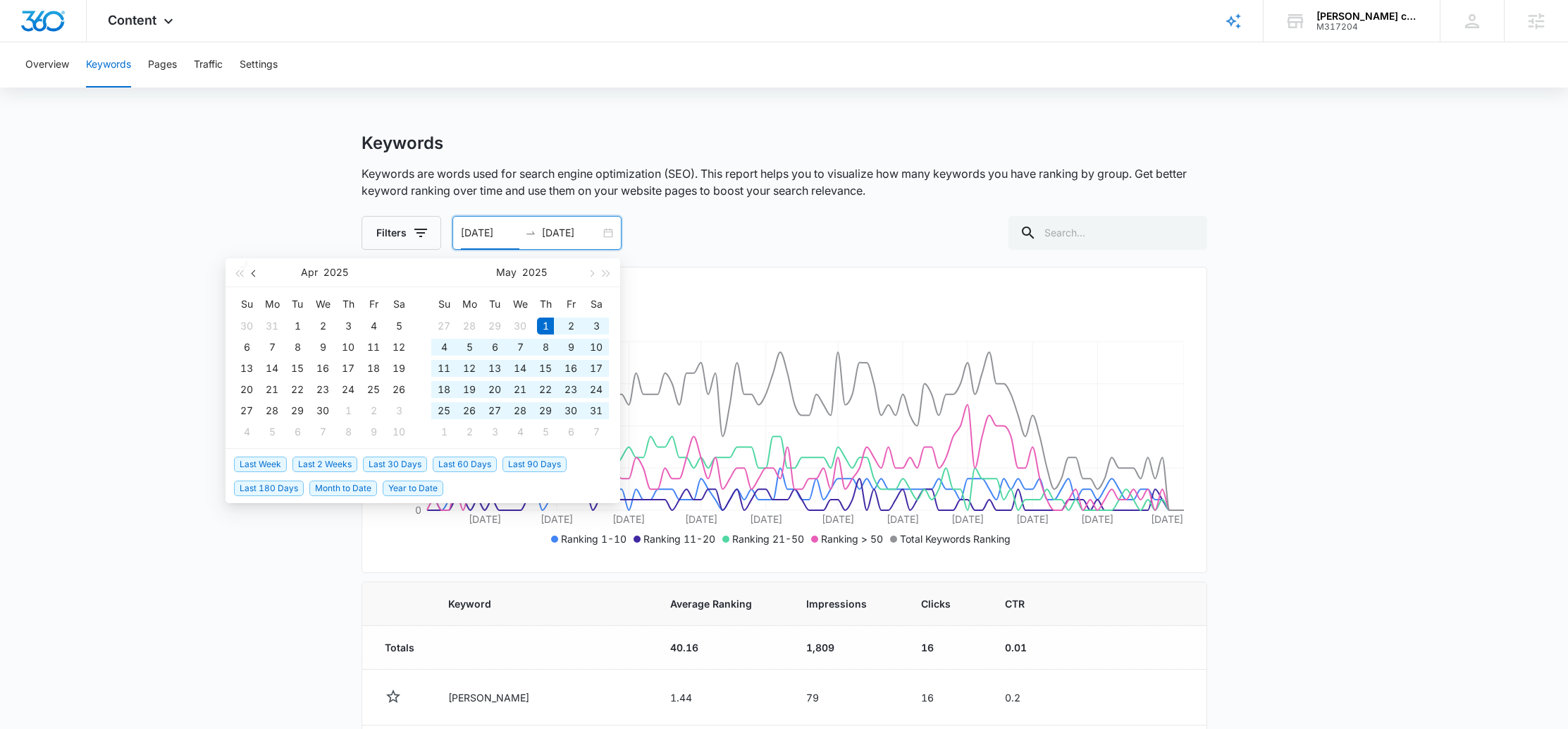
click at [260, 273] on button "button" at bounding box center [254, 272] width 15 height 28
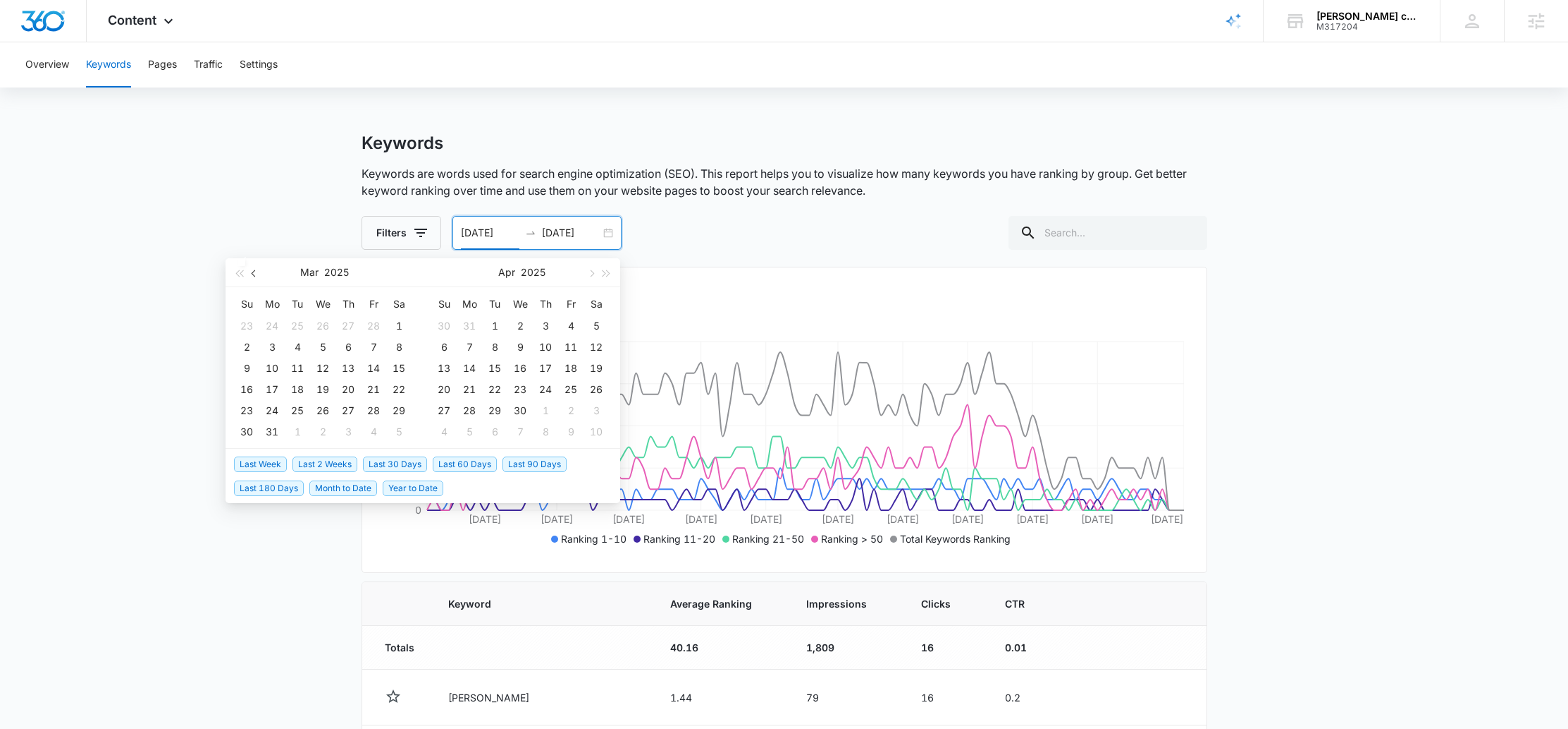
click at [260, 273] on button "button" at bounding box center [254, 272] width 15 height 28
type input "02/01/2025"
click at [399, 326] on div "1" at bounding box center [399, 326] width 17 height 17
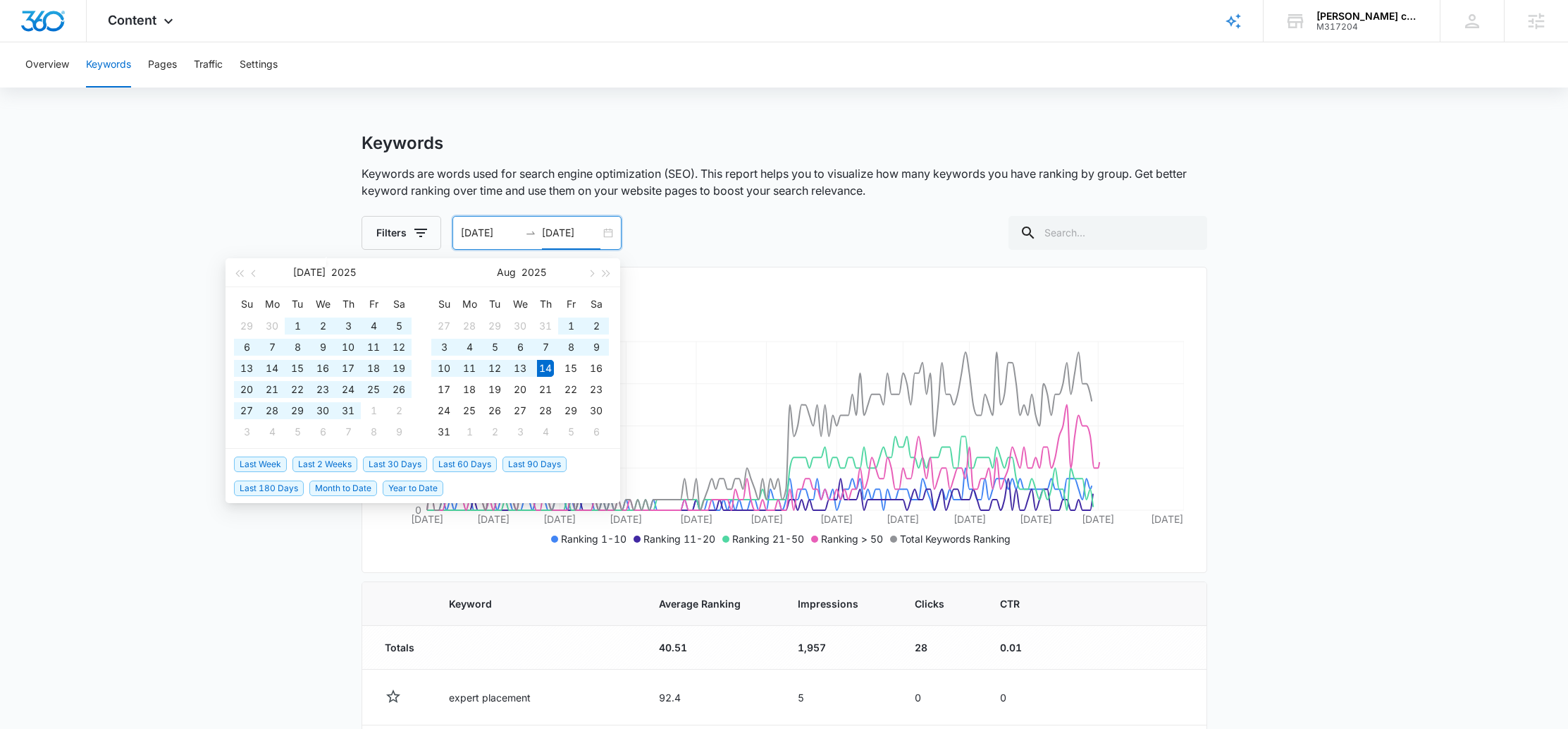
type input "08/14/2025"
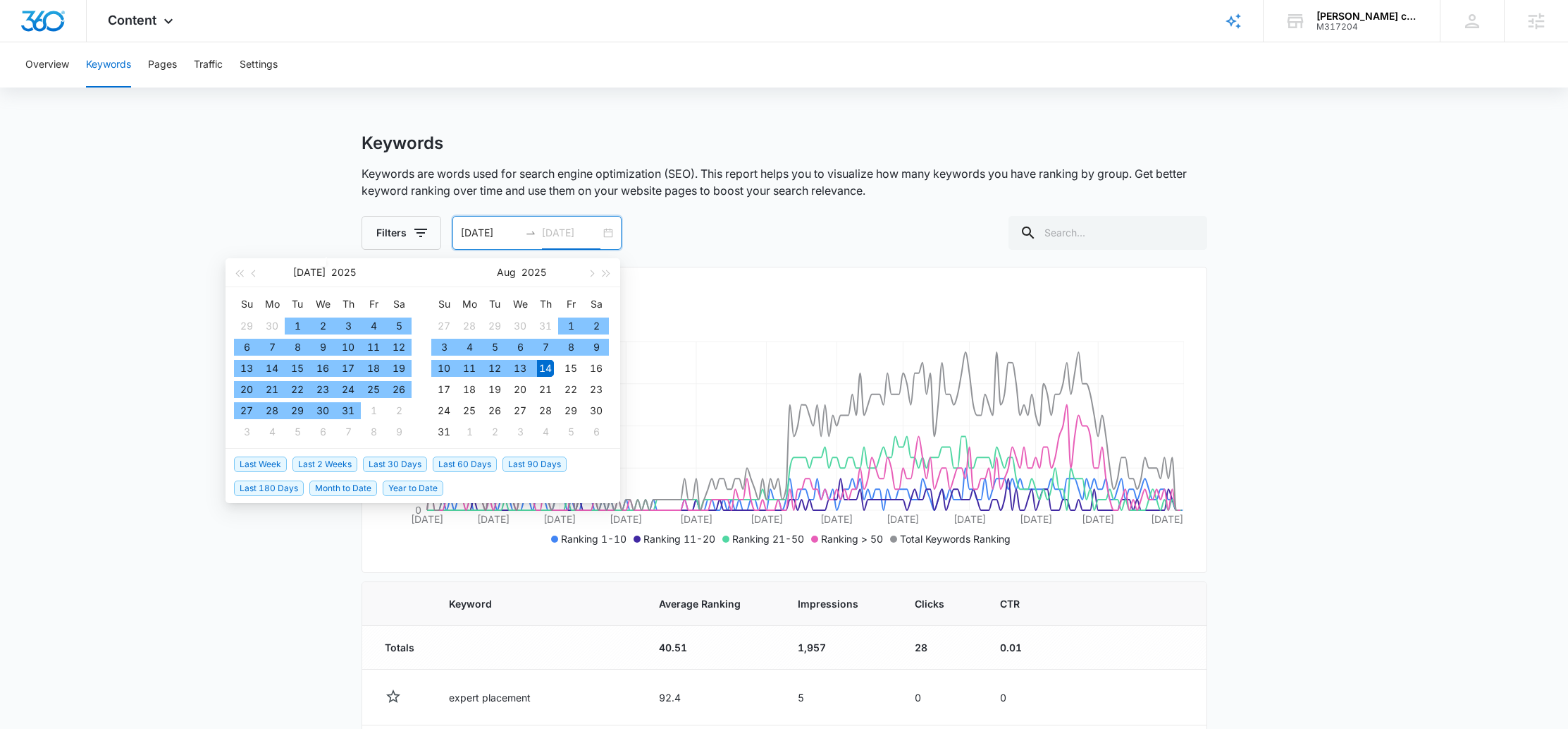
click at [549, 366] on div "14" at bounding box center [546, 368] width 17 height 17
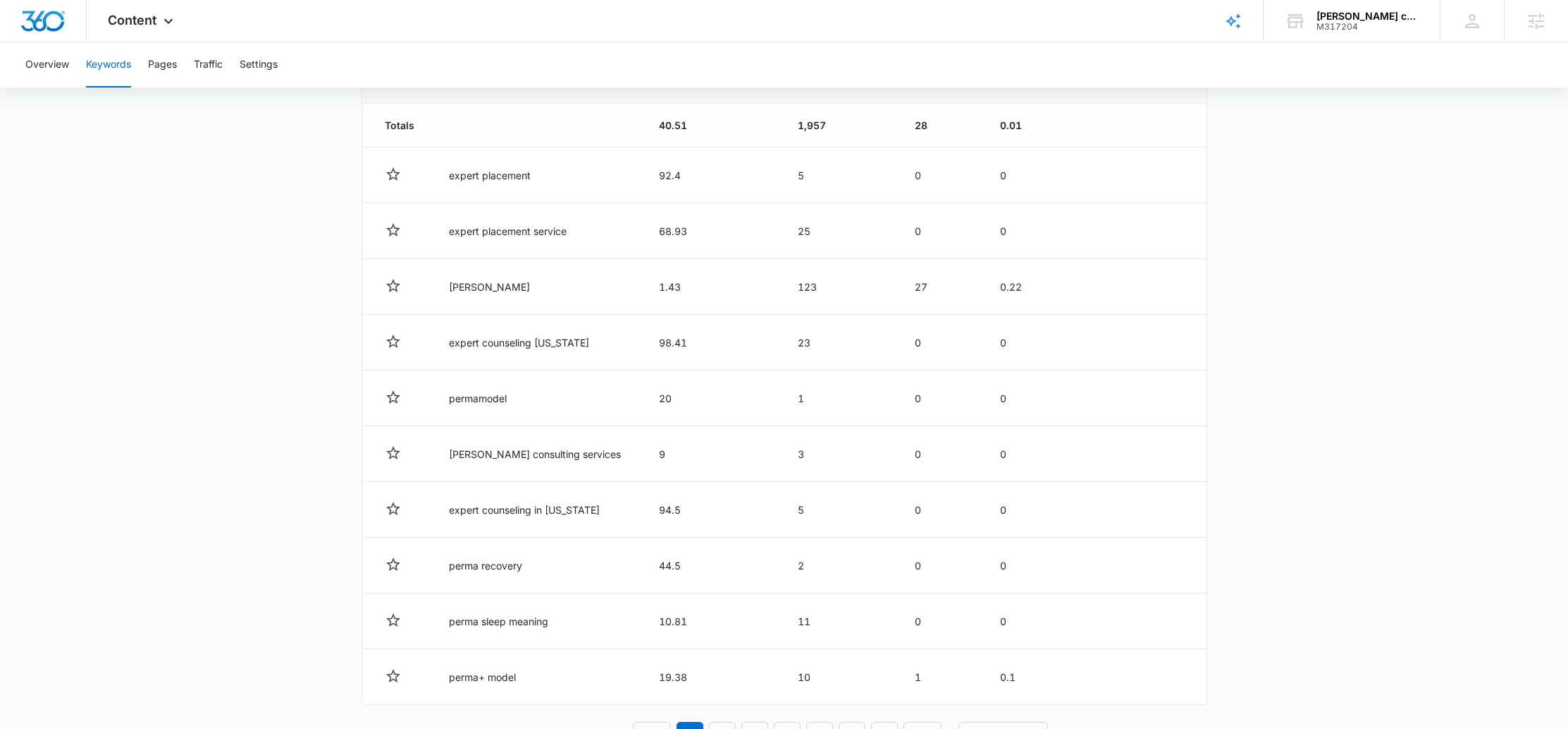
scroll to position [523, 0]
click at [169, 71] on button "Pages" at bounding box center [163, 65] width 29 height 45
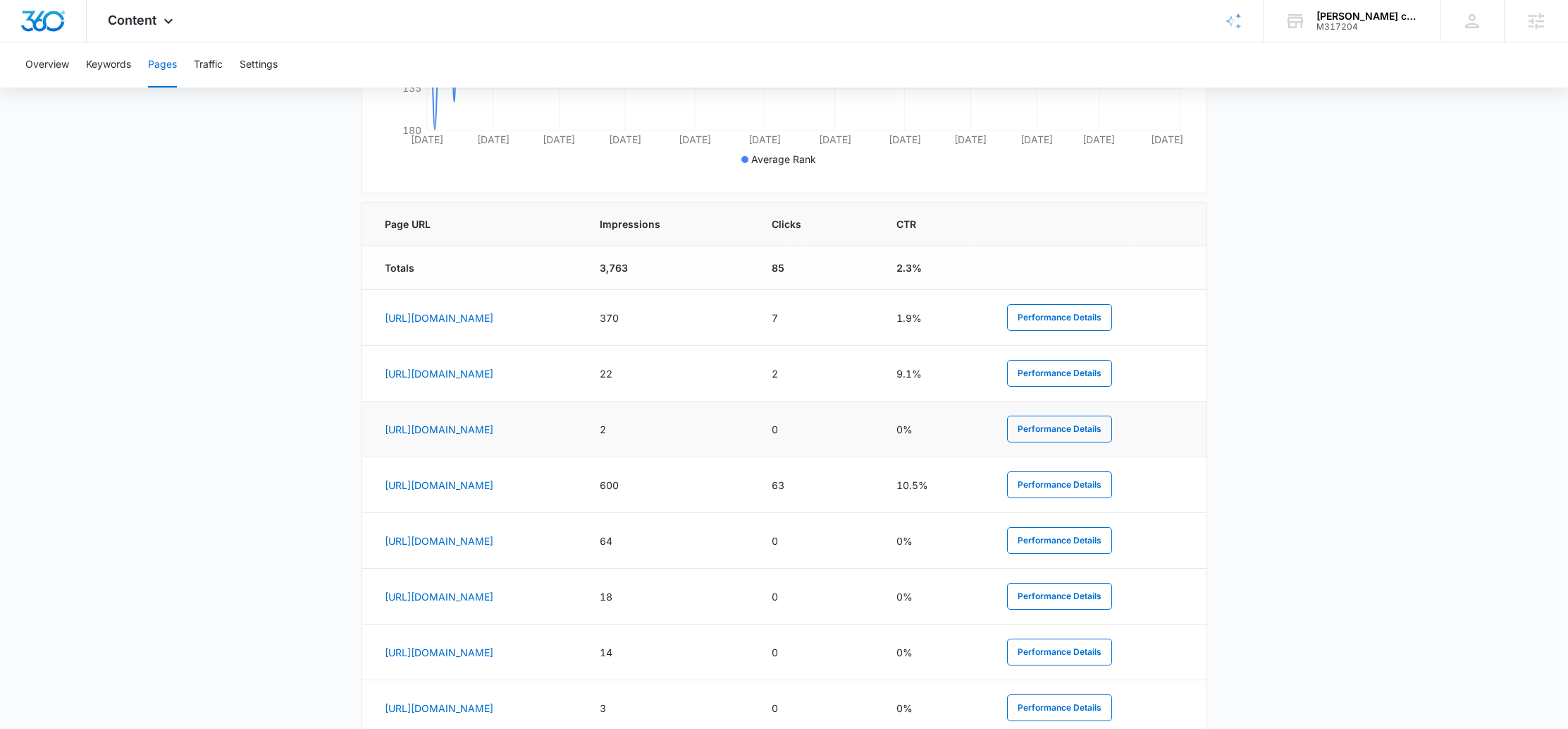
scroll to position [486, 0]
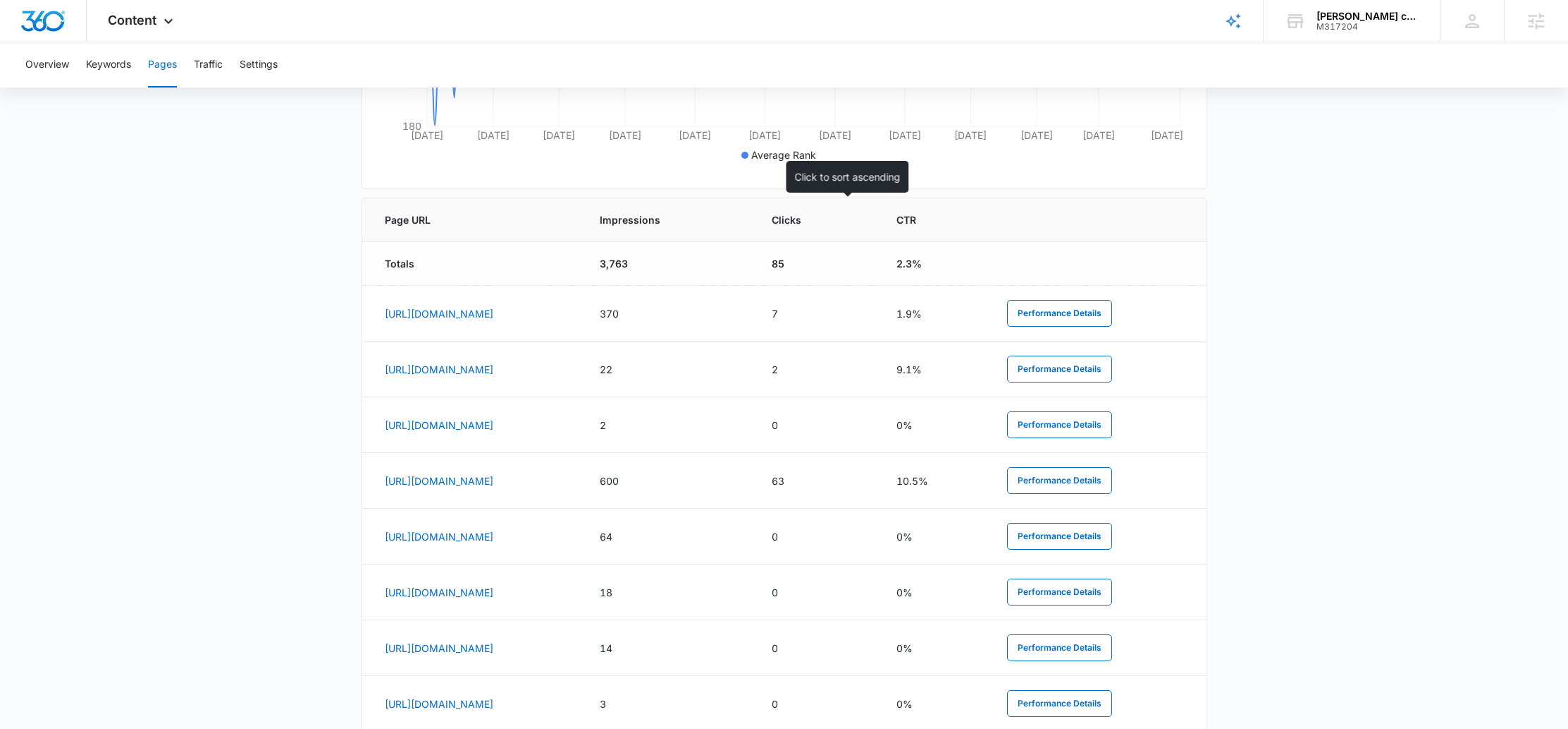
click at [755, 228] on th "Impressions" at bounding box center [669, 220] width 171 height 43
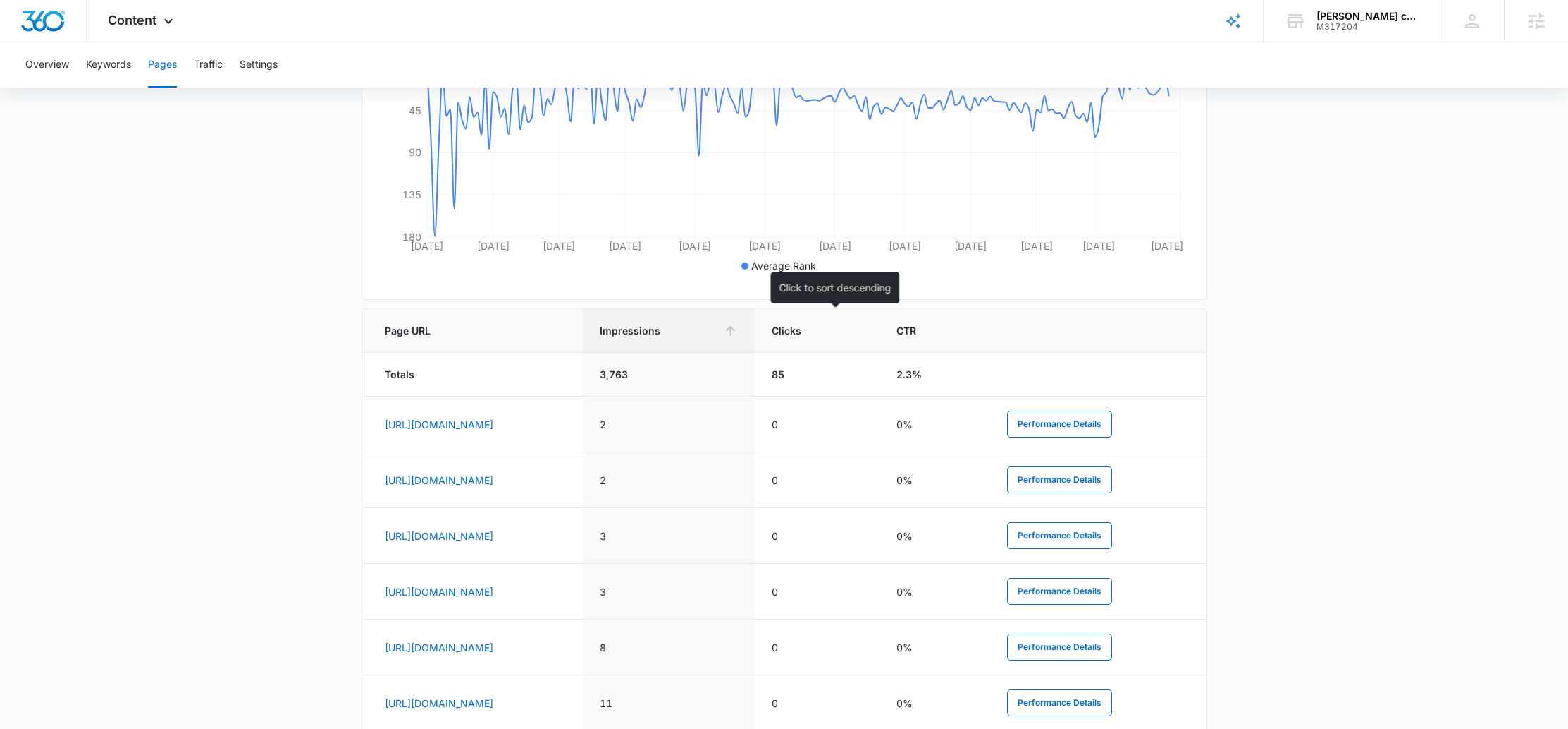
click at [755, 340] on th "Impressions" at bounding box center [669, 330] width 171 height 43
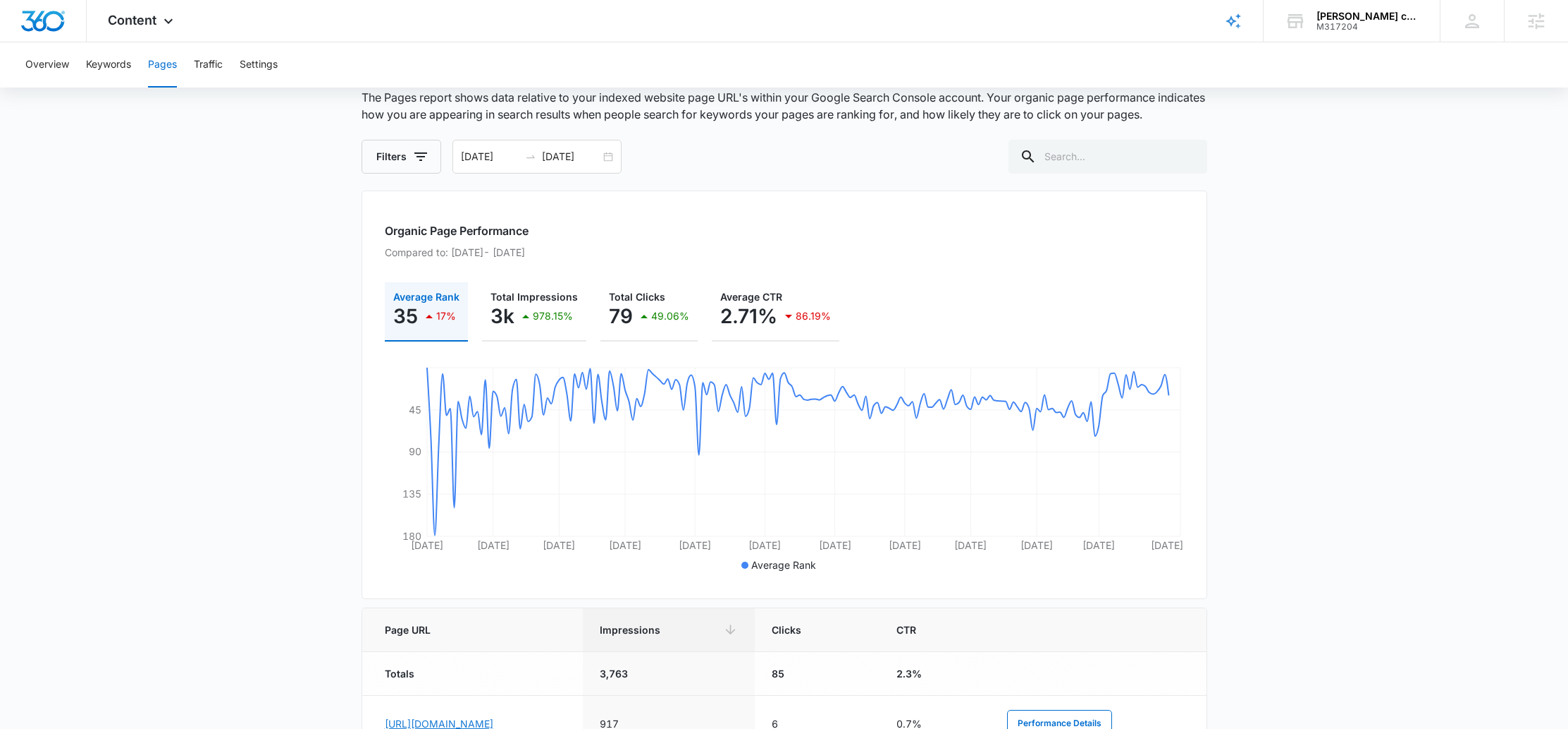
scroll to position [0, 0]
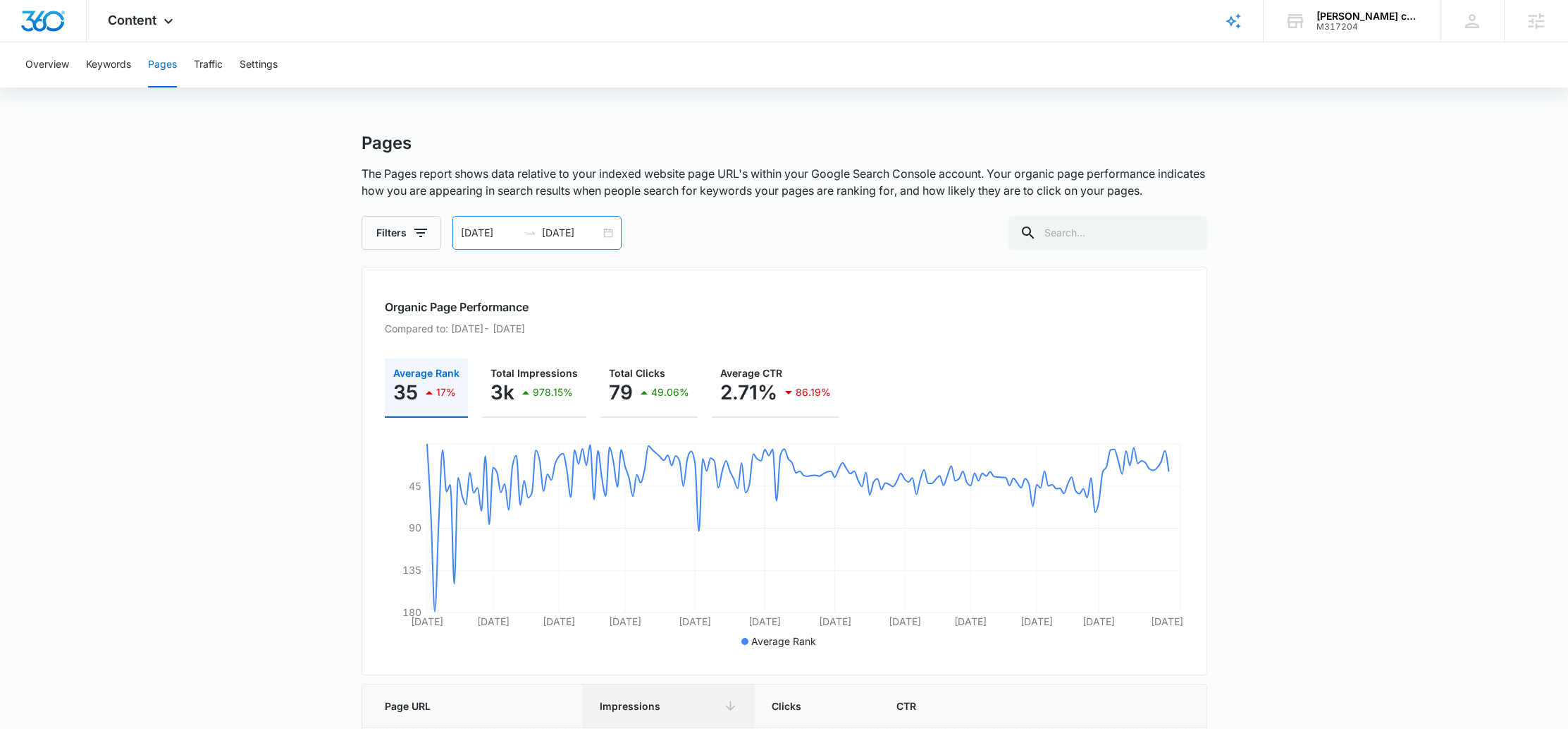
click at [486, 238] on input "02/01/2025" at bounding box center [490, 233] width 59 height 15
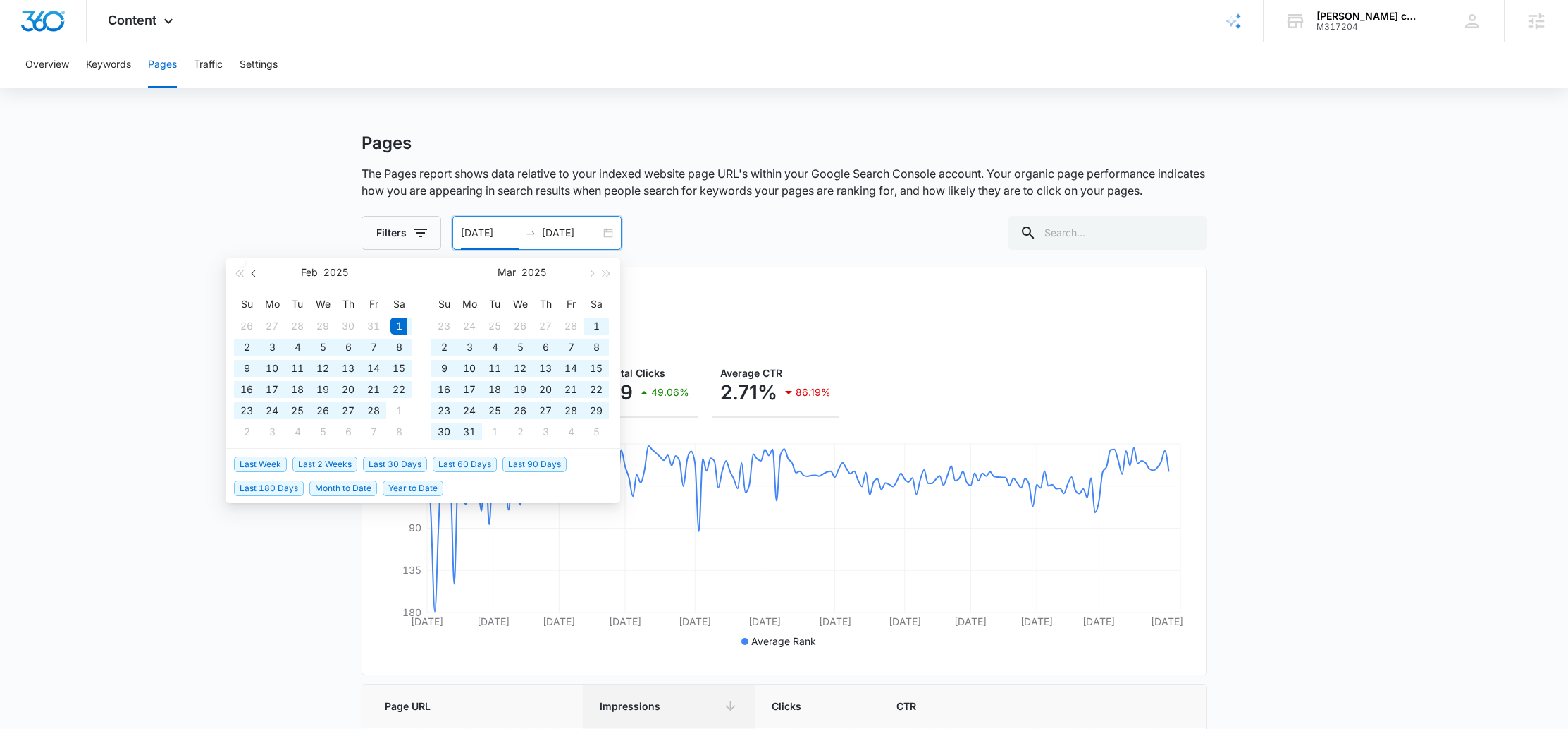
click at [258, 273] on button "button" at bounding box center [254, 272] width 15 height 28
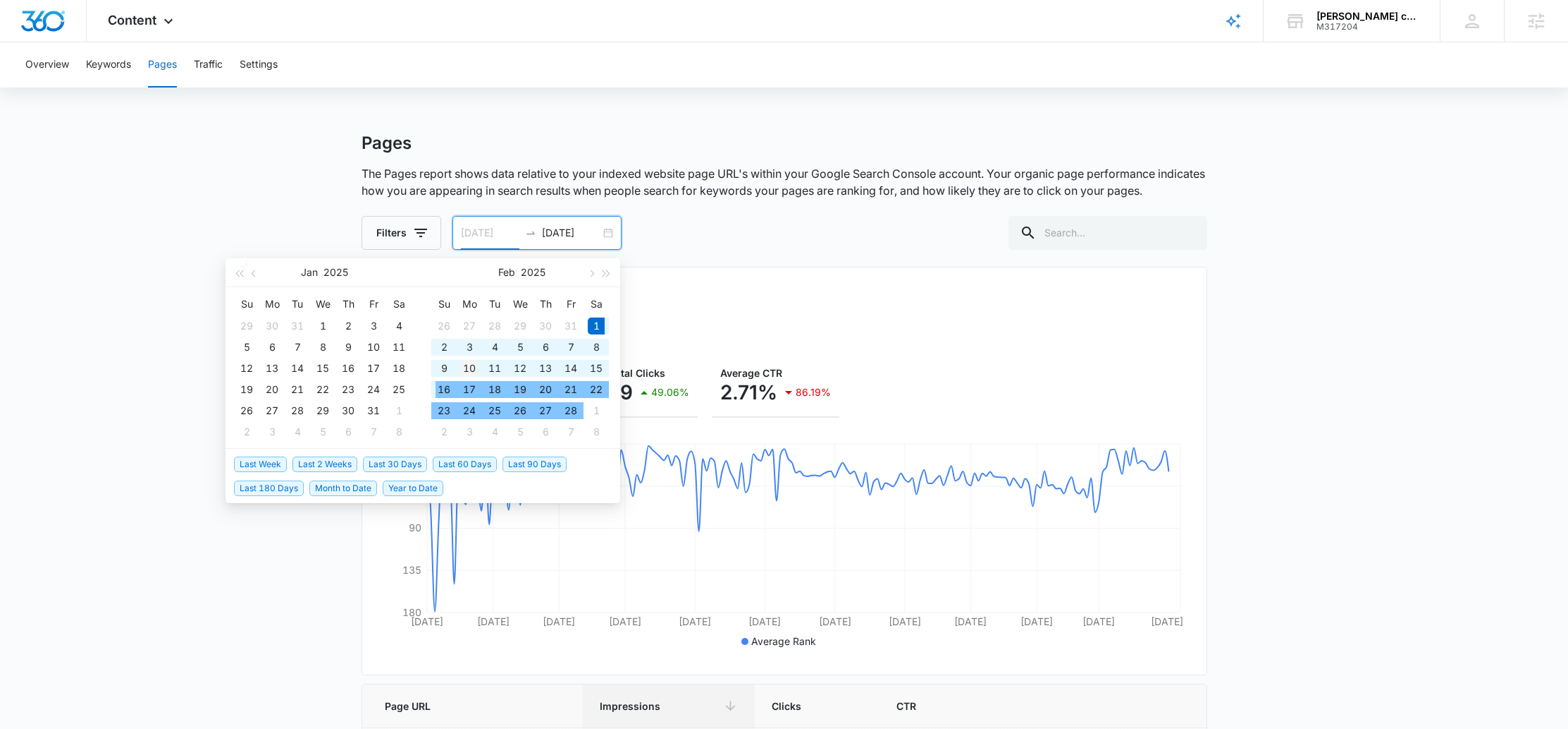
type input "02/10/2025"
click at [468, 369] on div "10" at bounding box center [470, 368] width 17 height 17
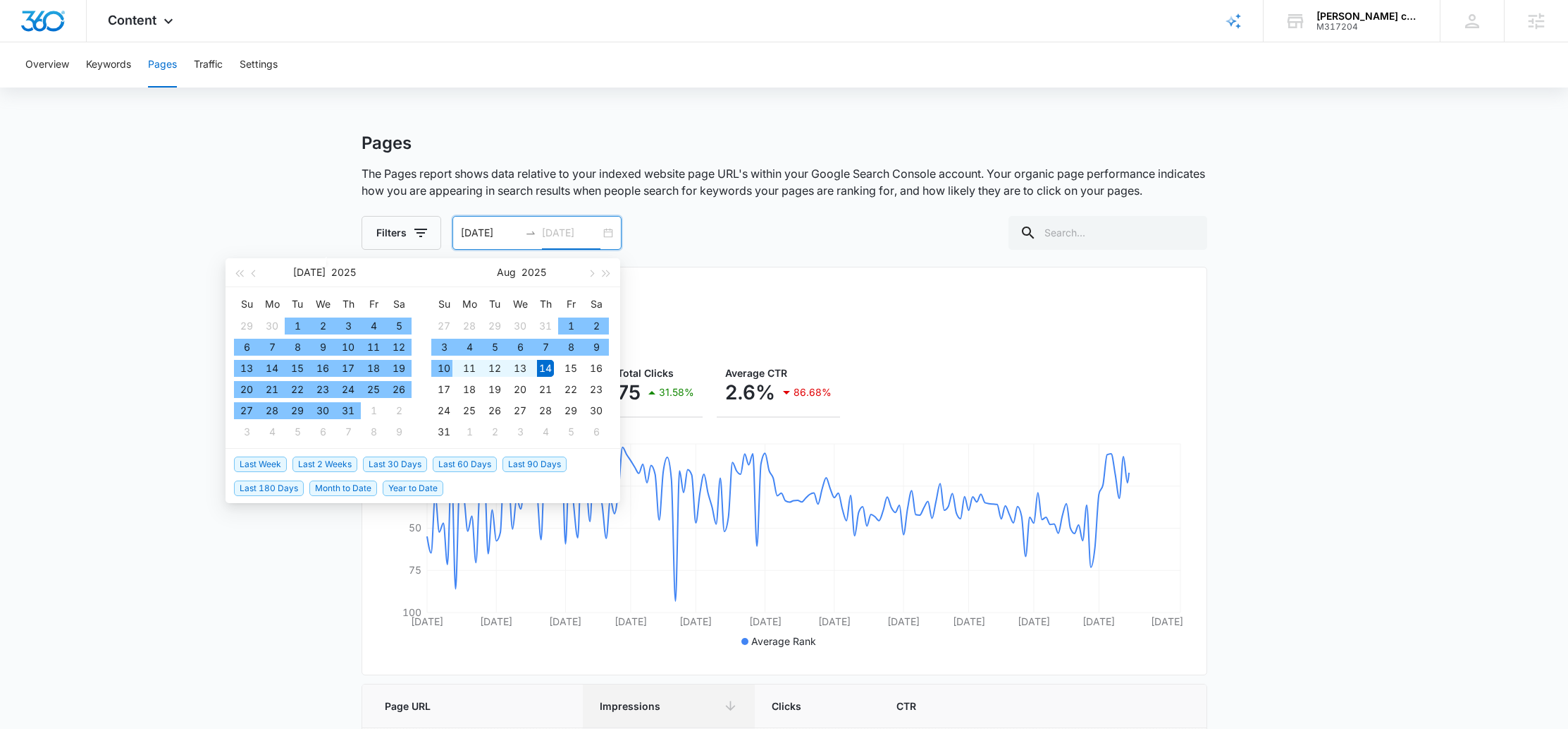
type input "08/10/2025"
click at [449, 368] on div "10" at bounding box center [445, 368] width 17 height 17
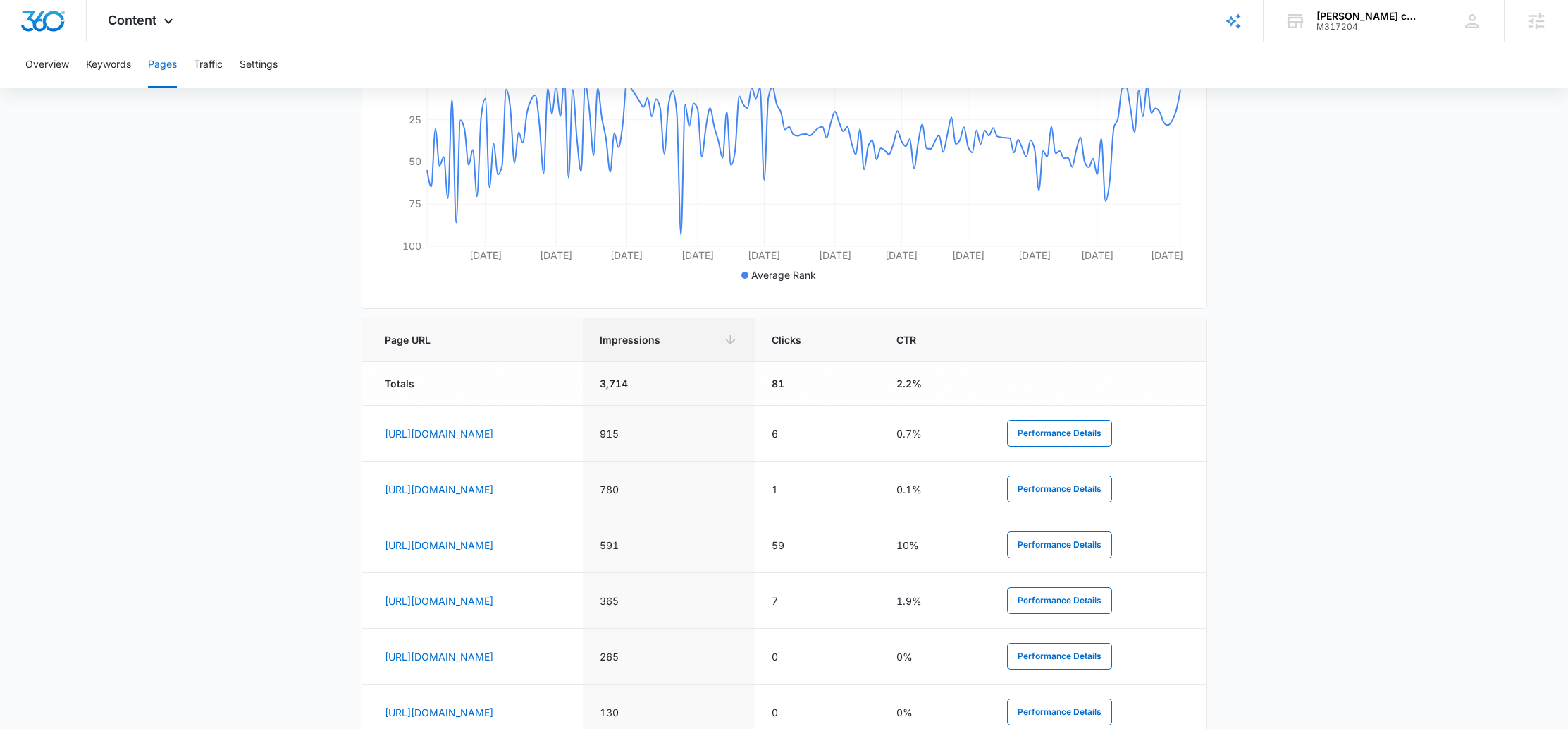
scroll to position [378, 0]
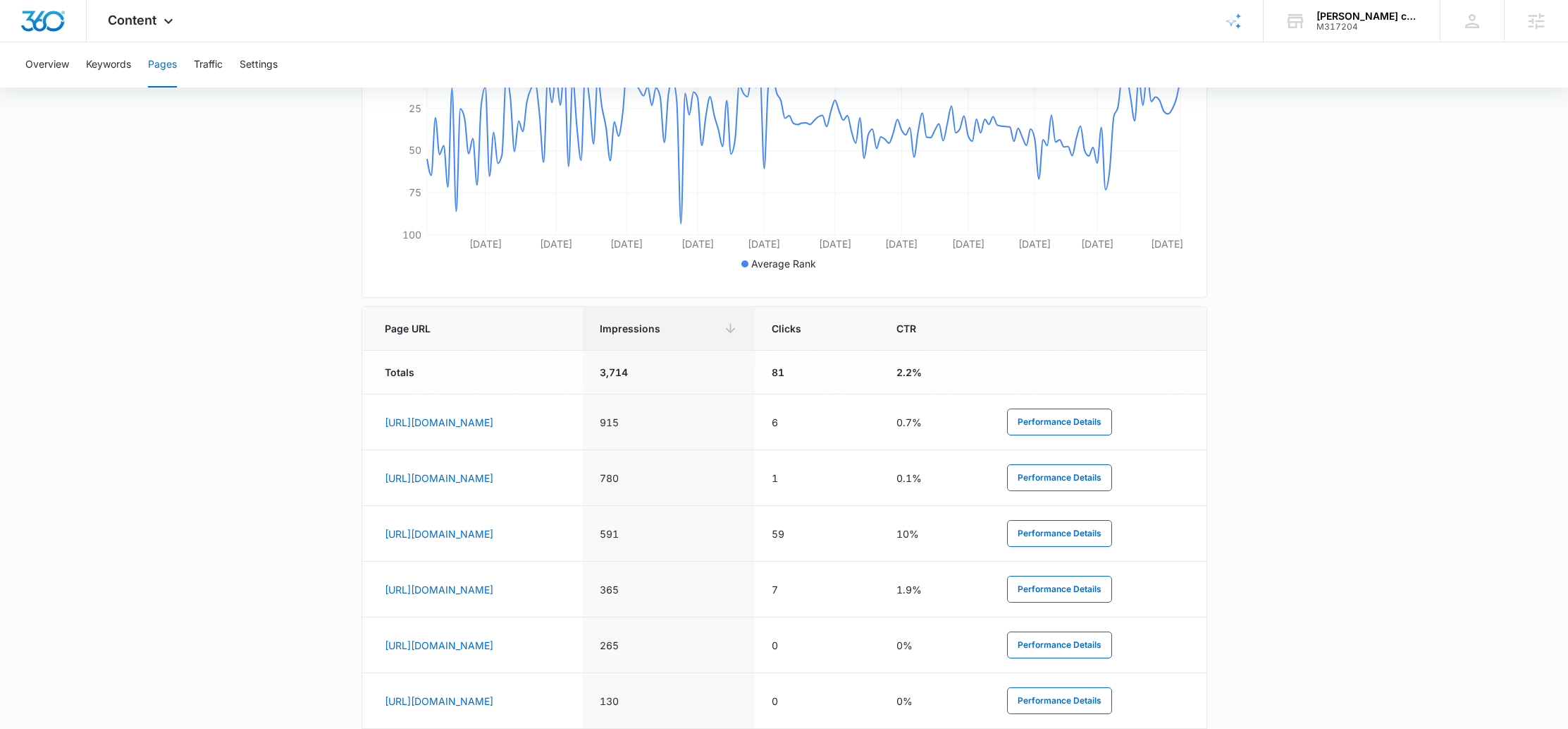
click at [135, 69] on div "Overview Keywords Pages Traffic Settings" at bounding box center [784, 65] width 1534 height 45
click at [122, 69] on button "Keywords" at bounding box center [108, 65] width 45 height 45
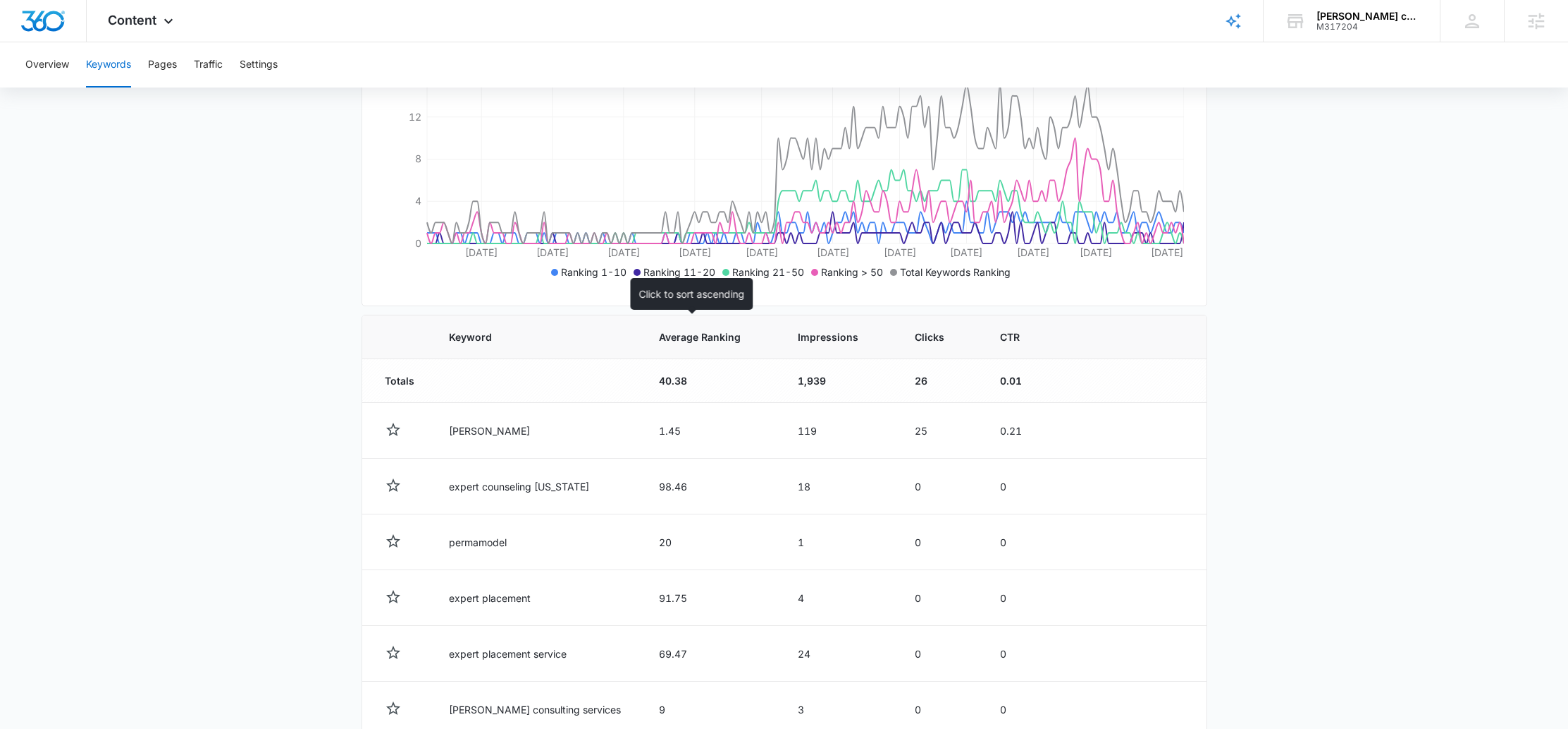
scroll to position [270, 0]
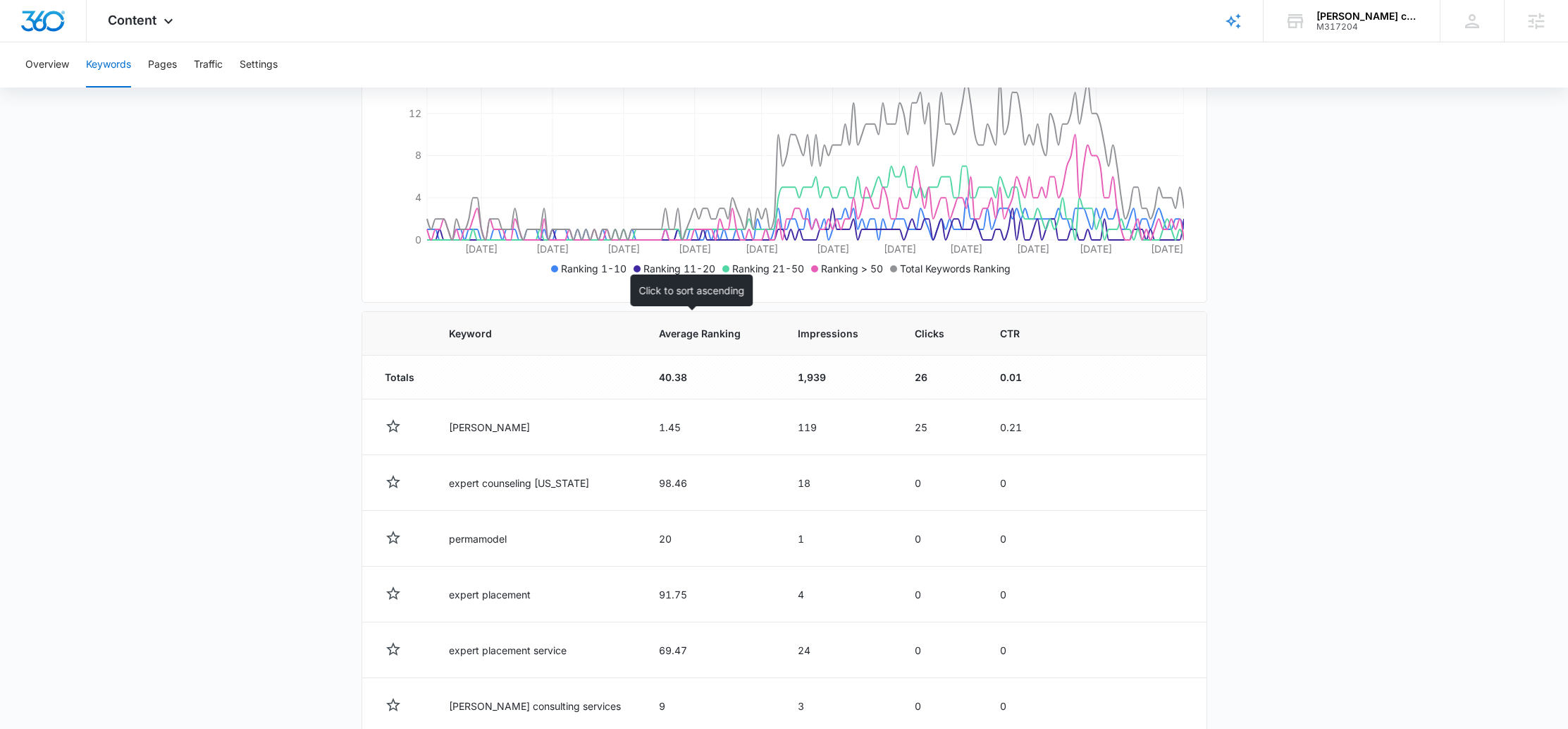
click at [678, 330] on span "Average Ranking" at bounding box center [702, 332] width 85 height 14
click at [718, 338] on span "Average Ranking" at bounding box center [710, 332] width 82 height 14
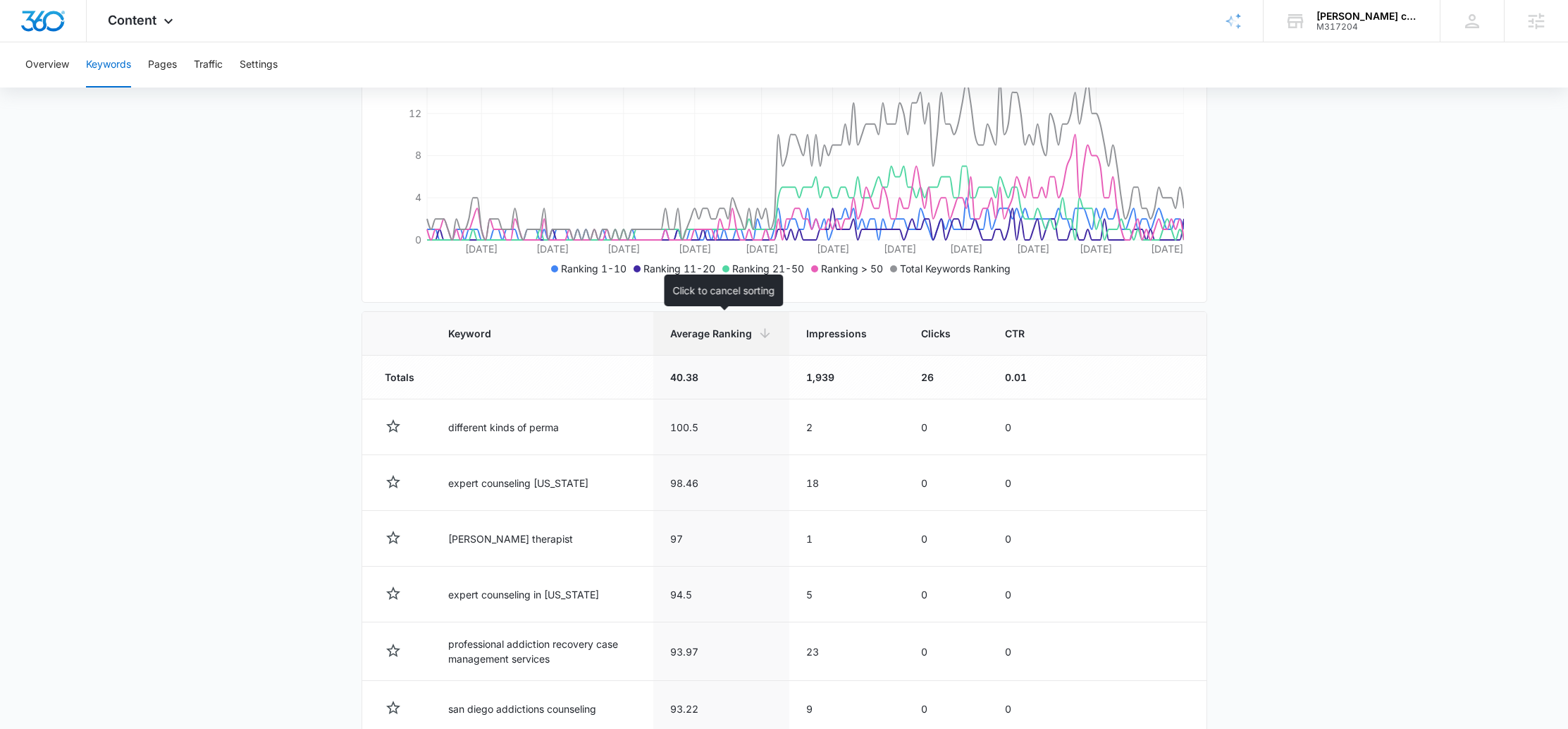
click at [718, 338] on span "Average Ranking" at bounding box center [710, 332] width 82 height 14
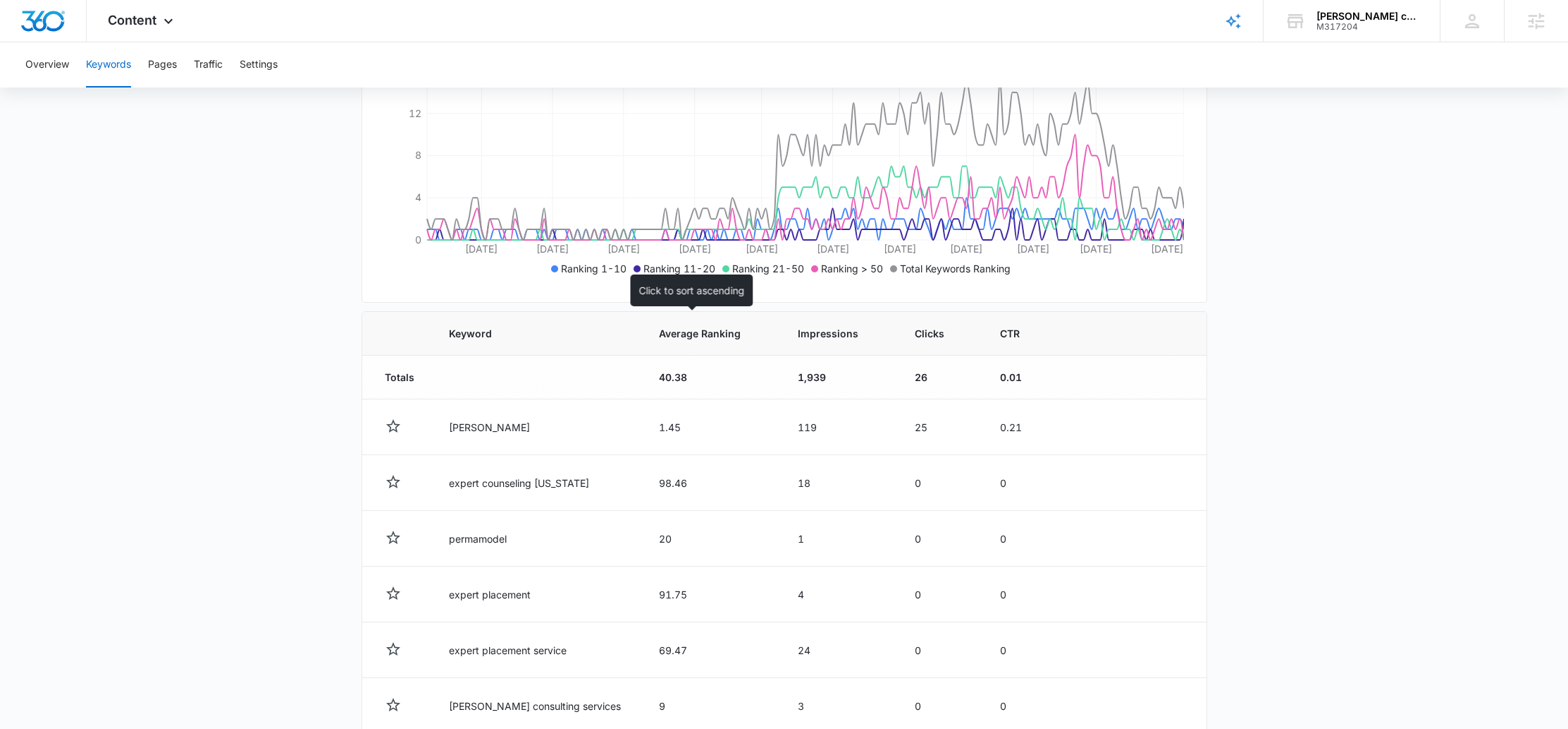
click at [670, 327] on span "Average Ranking" at bounding box center [702, 332] width 85 height 14
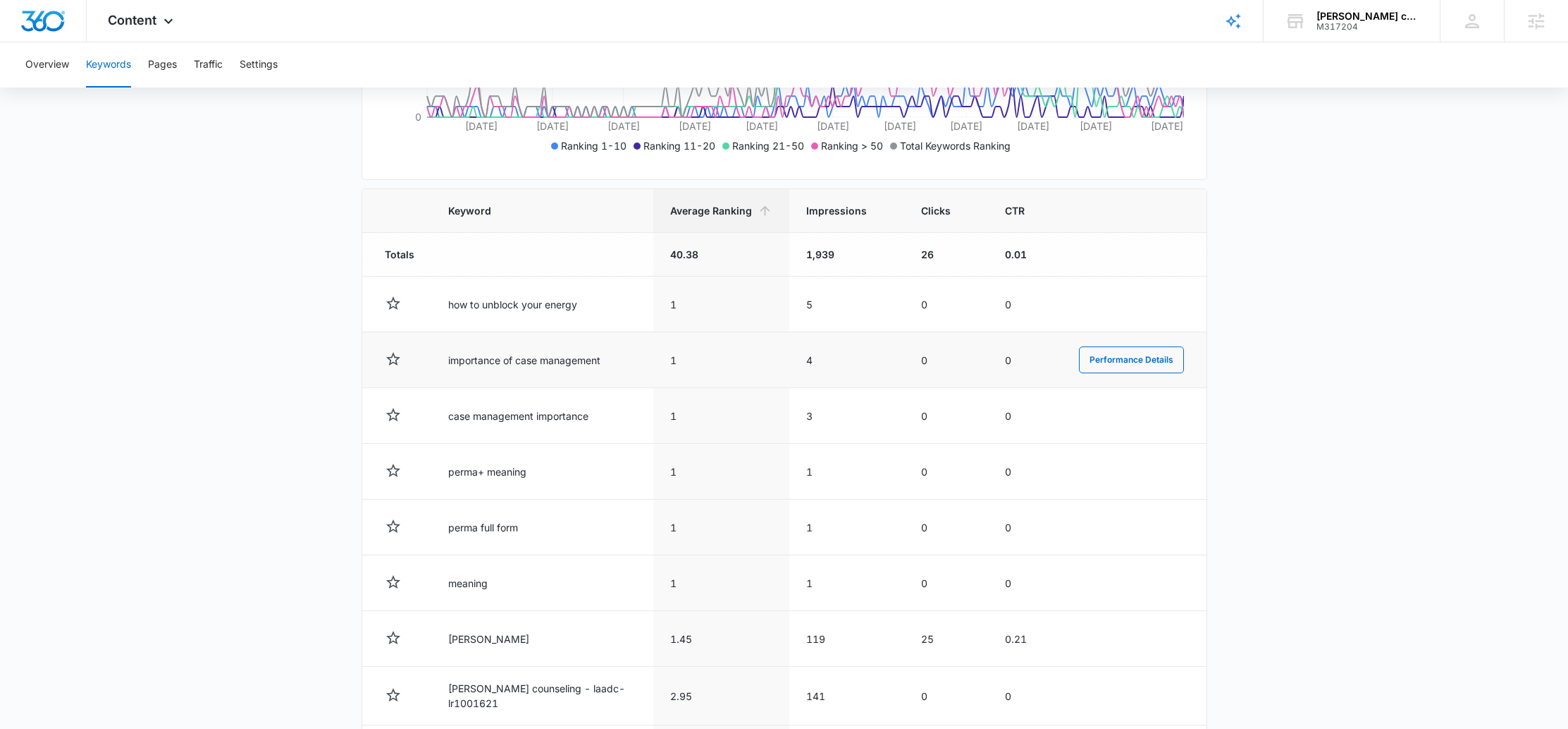
scroll to position [390, 0]
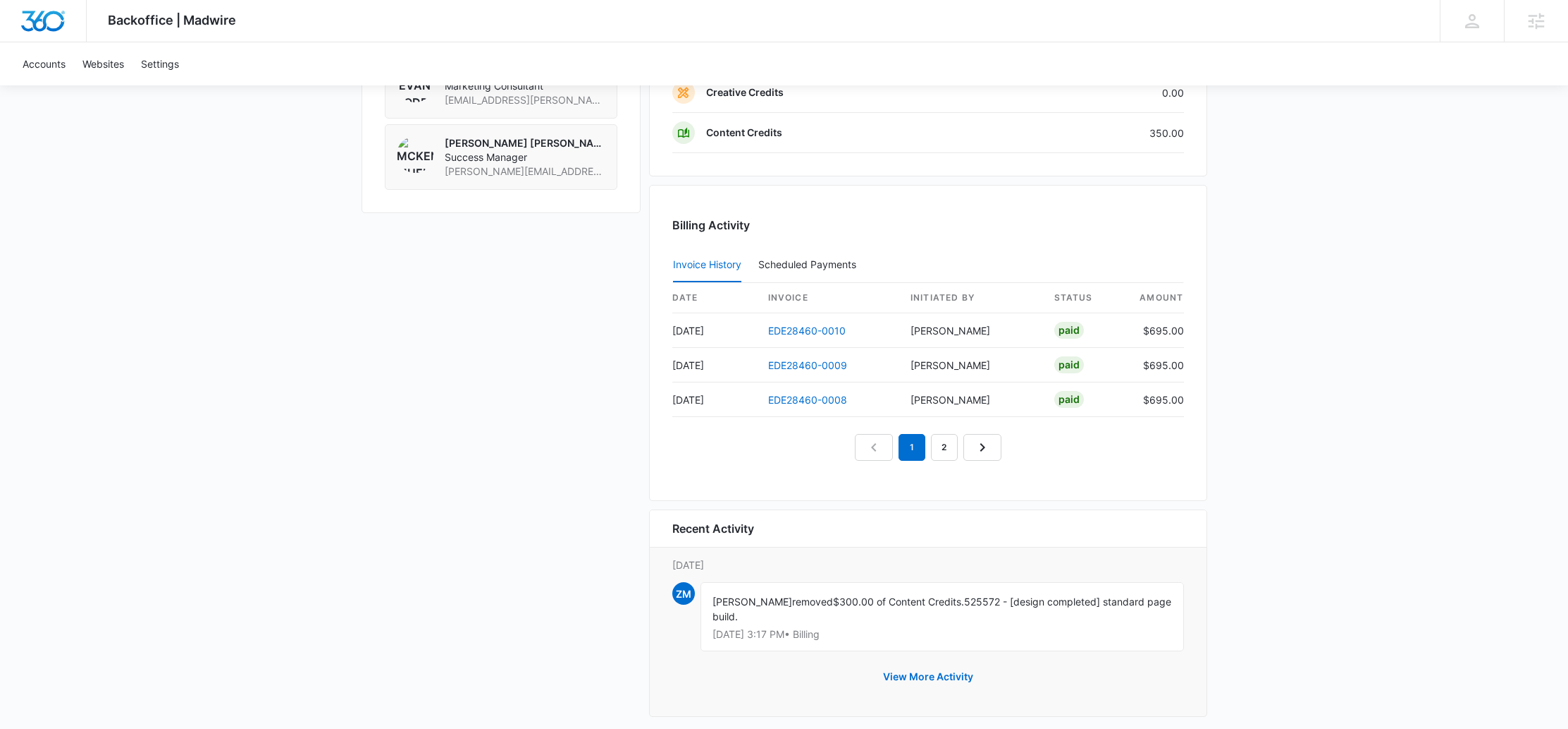
scroll to position [1235, 0]
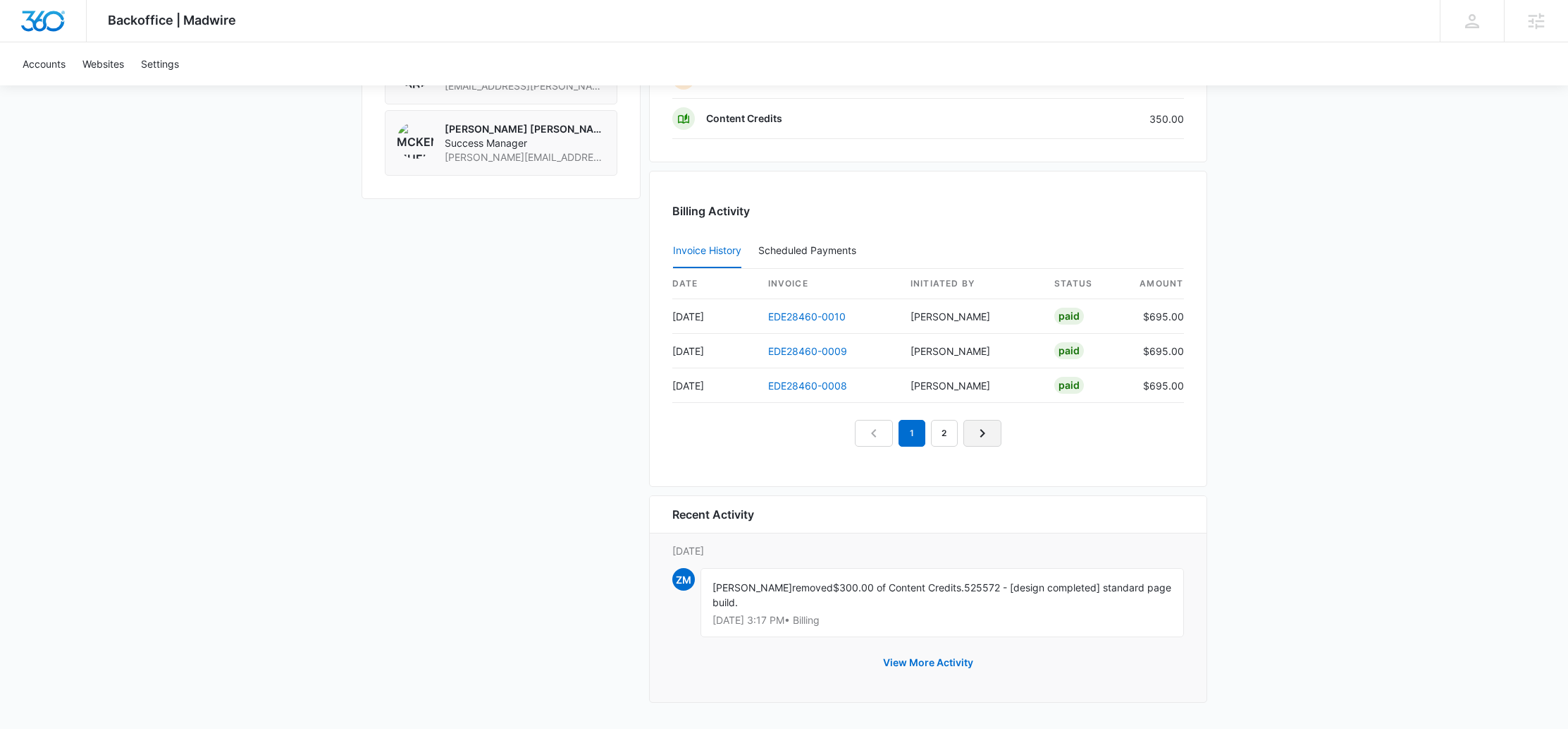
click at [970, 428] on link "Next Page" at bounding box center [983, 433] width 39 height 27
click at [866, 437] on link "Previous Page" at bounding box center [858, 433] width 39 height 27
click at [992, 443] on link "Next Page" at bounding box center [999, 433] width 39 height 27
click at [857, 435] on icon "Previous Page" at bounding box center [858, 433] width 17 height 17
drag, startPoint x: 845, startPoint y: 588, endPoint x: 1028, endPoint y: 594, distance: 183.1
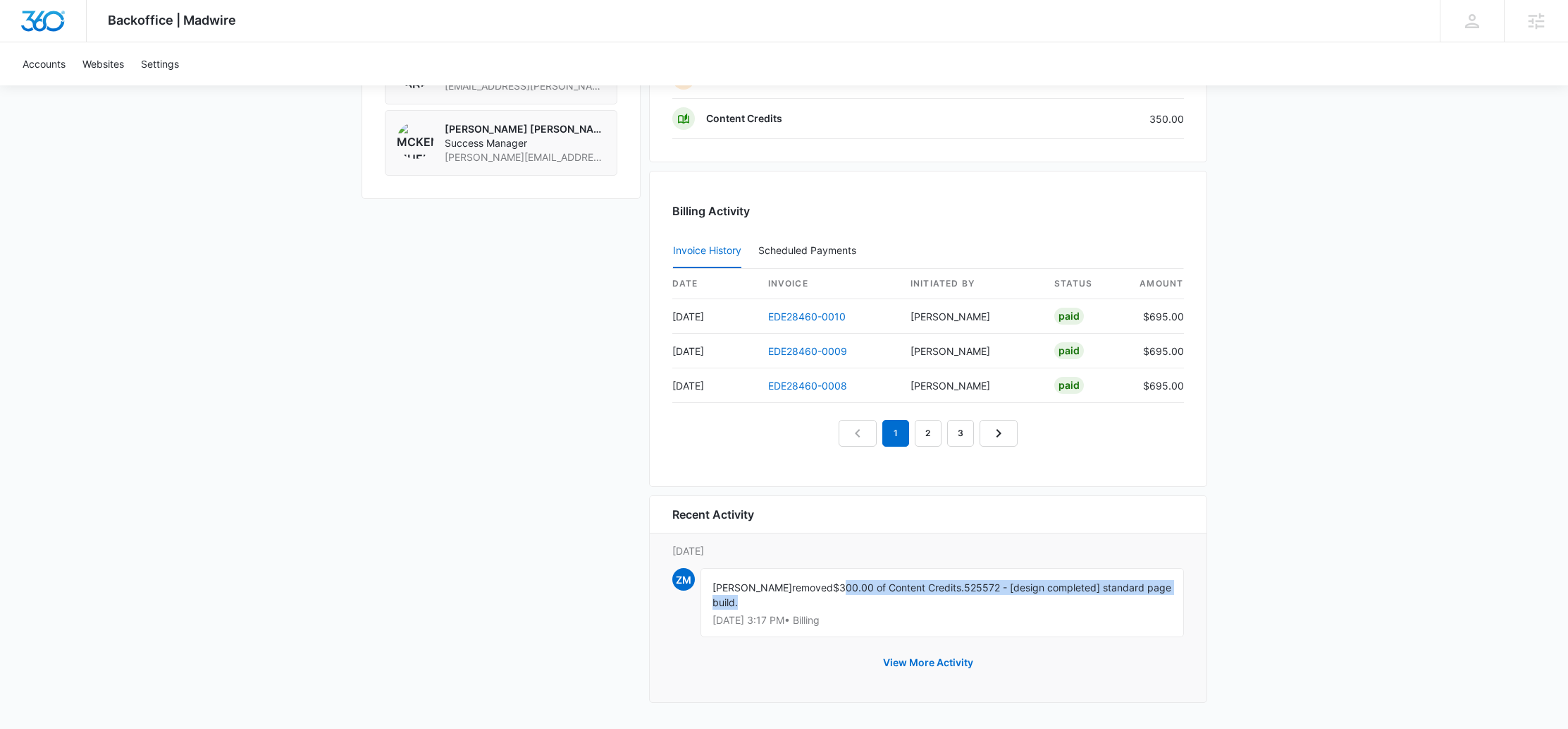
click at [1028, 594] on div "[PERSON_NAME] removed $300.00 of Content Credits. 525572 - [design completed] s…" at bounding box center [942, 603] width 483 height 69
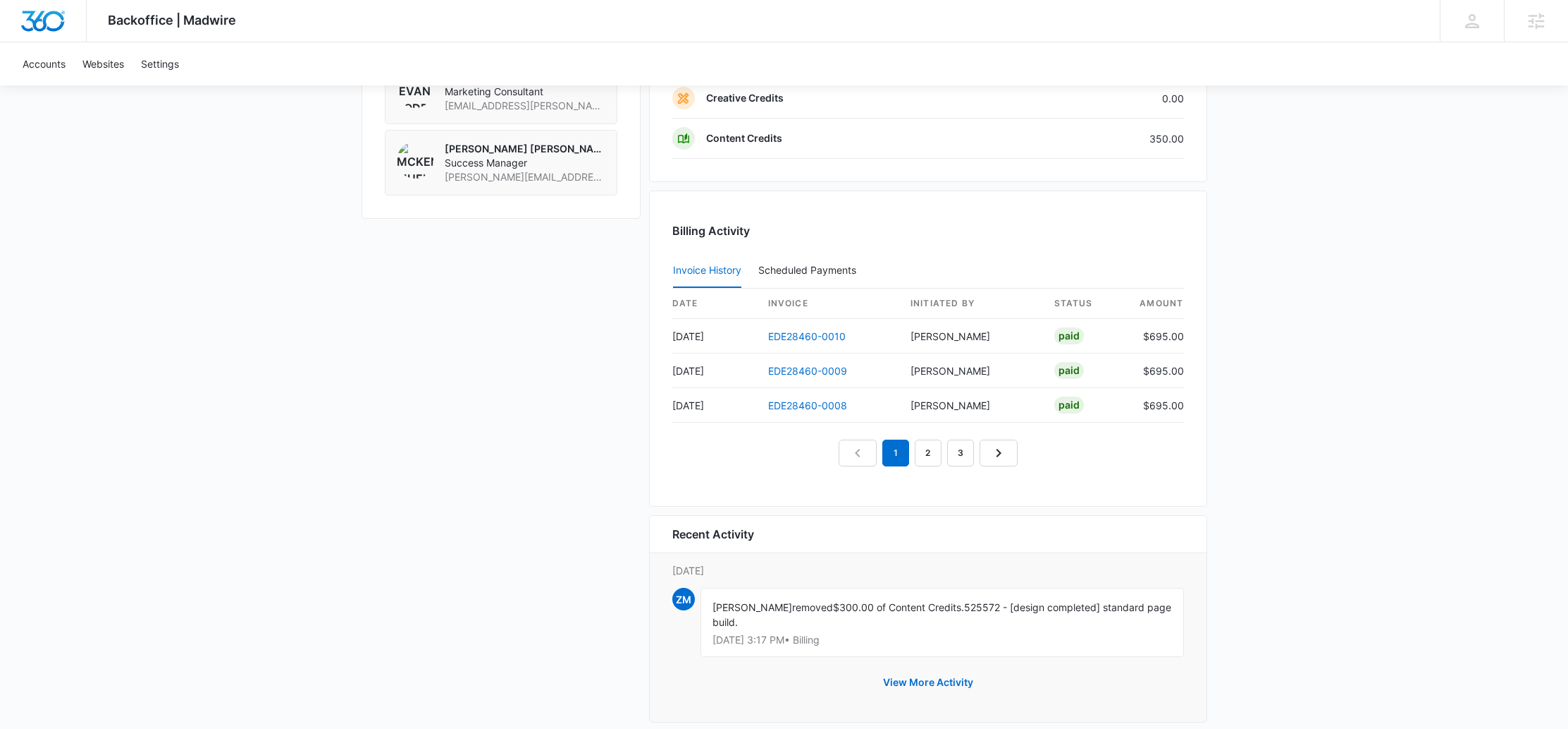
scroll to position [1199, 0]
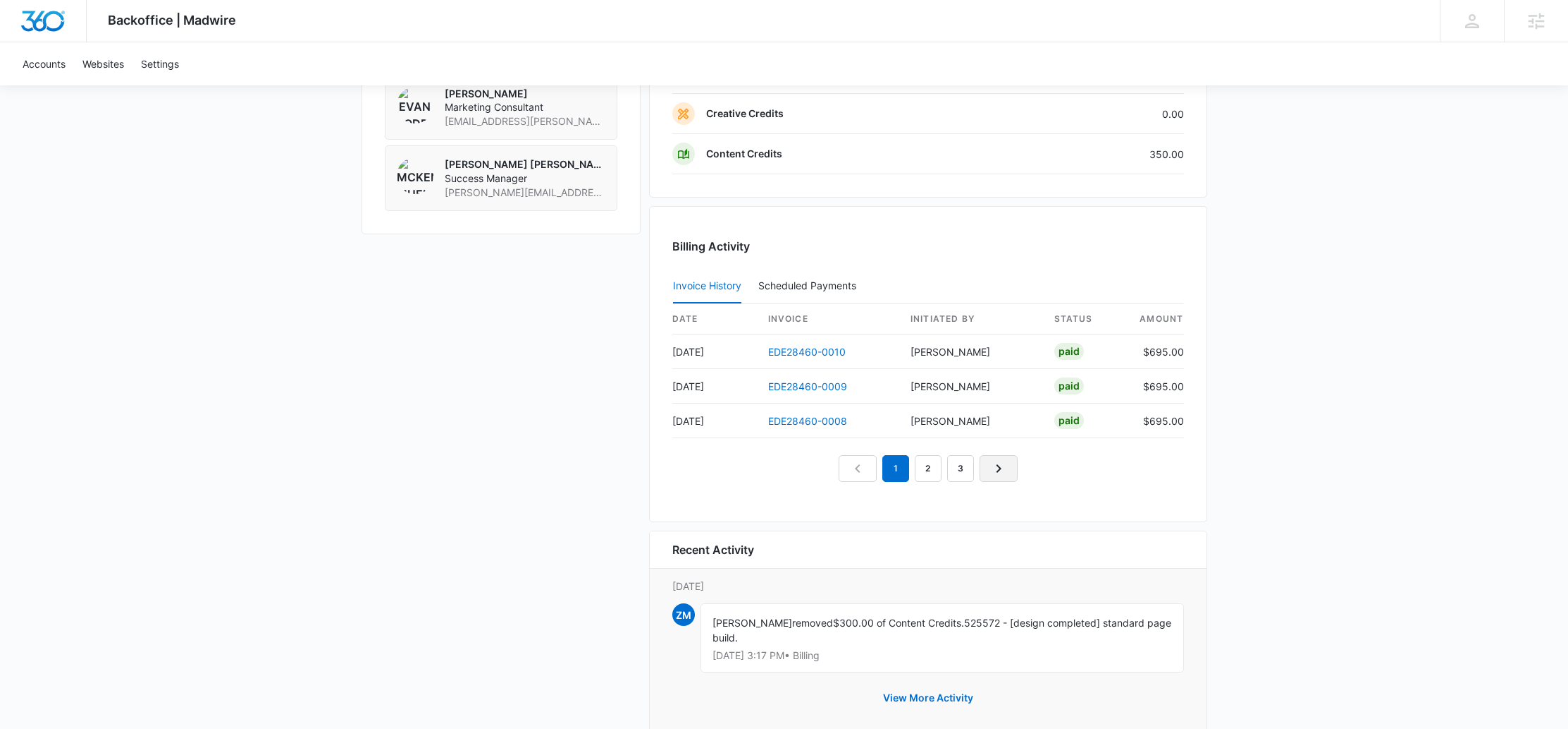
click at [994, 460] on icon "Next Page" at bounding box center [999, 468] width 17 height 17
